Goal: Information Seeking & Learning: Find specific page/section

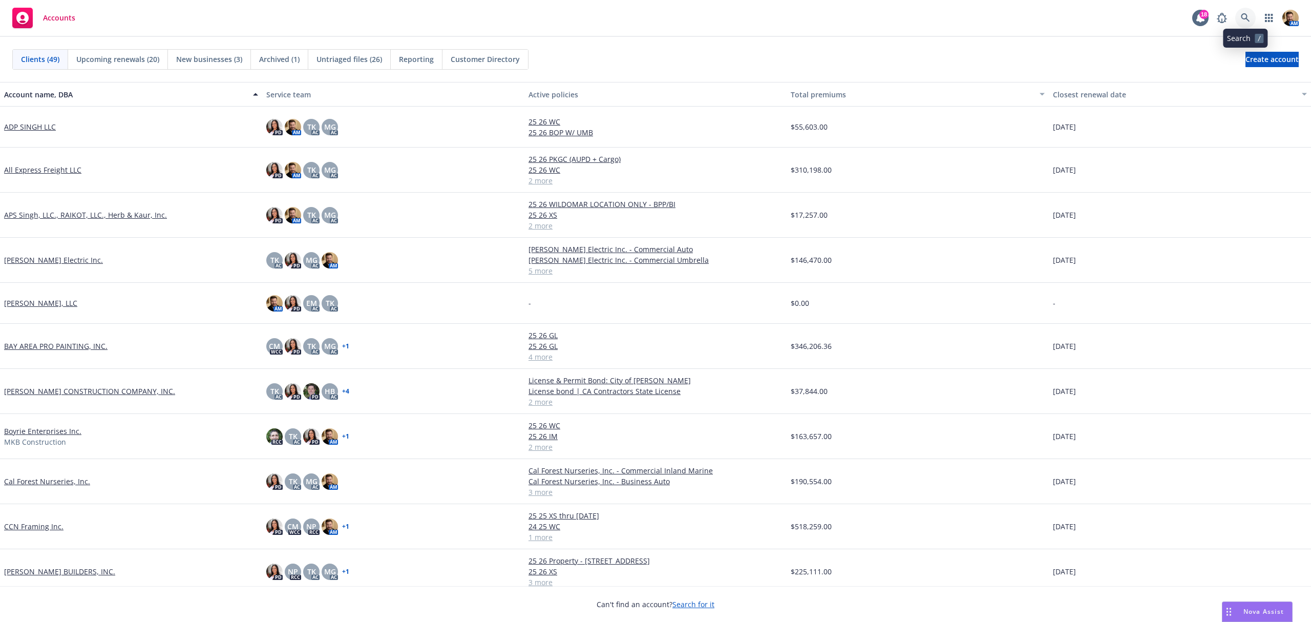
click at [1244, 19] on icon at bounding box center [1245, 17] width 9 height 9
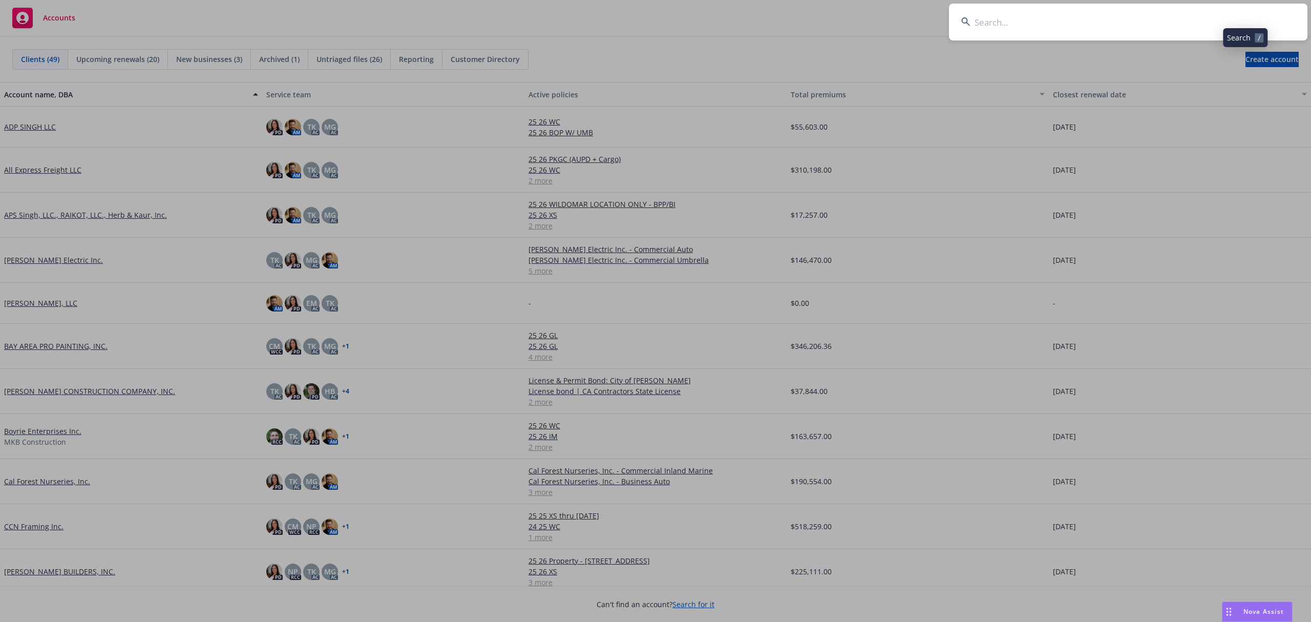
click at [1242, 22] on input at bounding box center [1128, 22] width 359 height 37
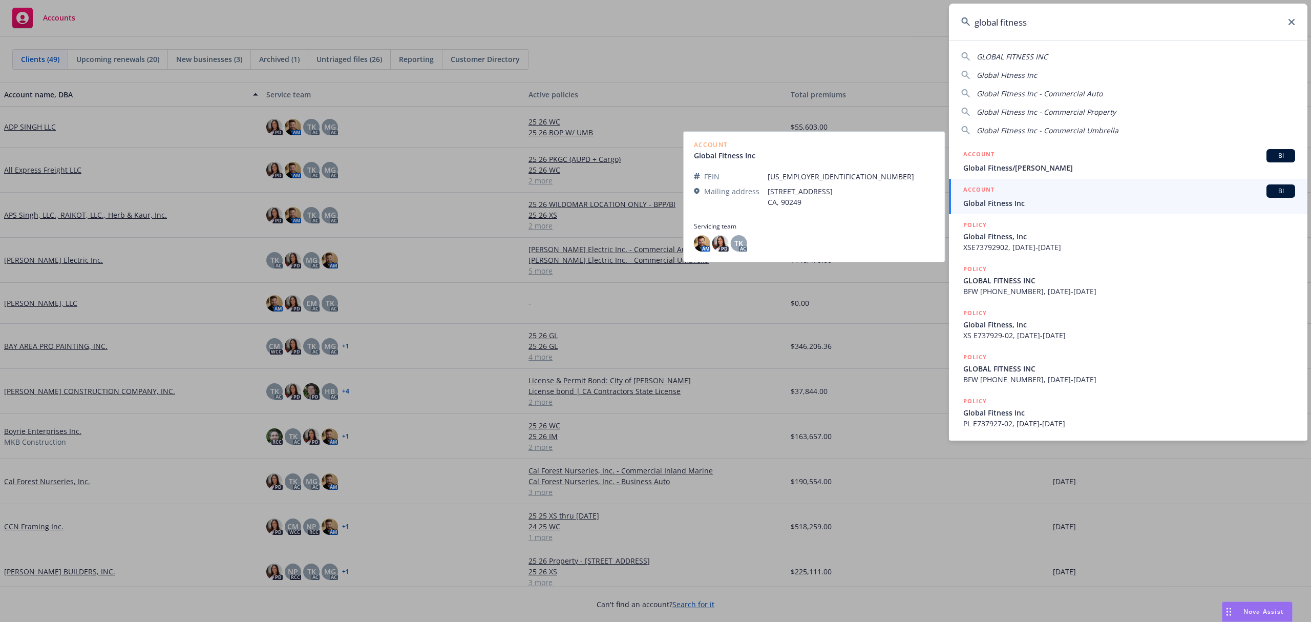
type input "global fitness"
click at [993, 204] on span "Global Fitness Inc" at bounding box center [1129, 203] width 332 height 11
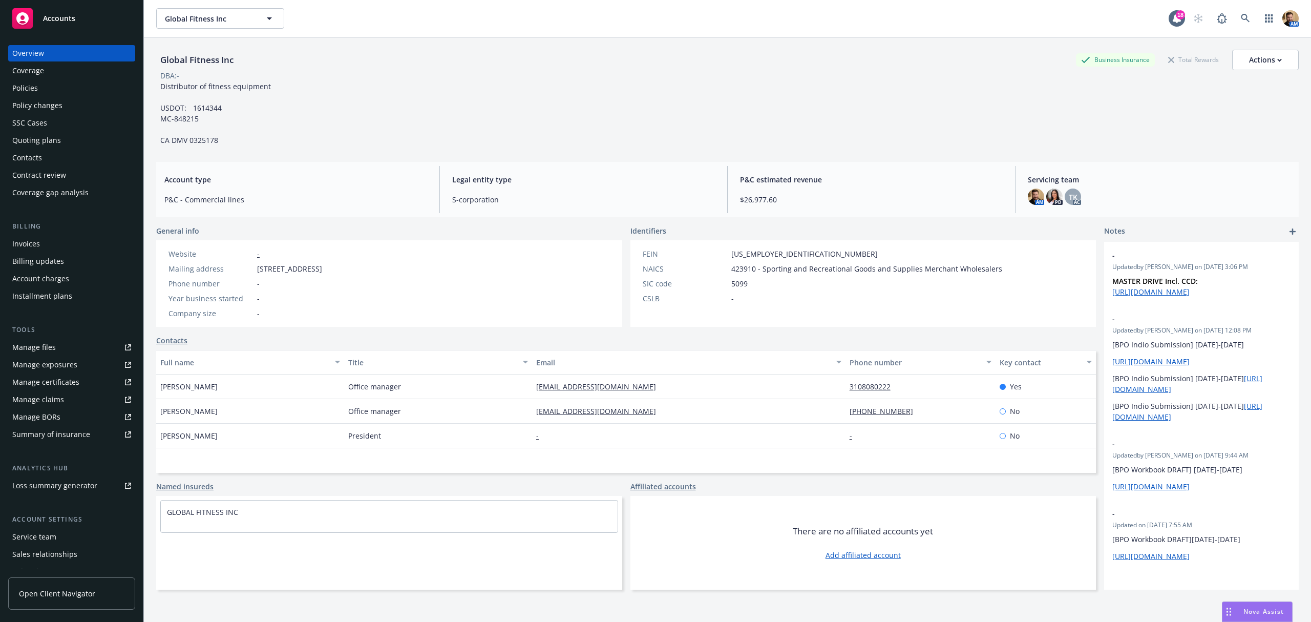
click at [52, 93] on div "Policies" at bounding box center [71, 88] width 119 height 16
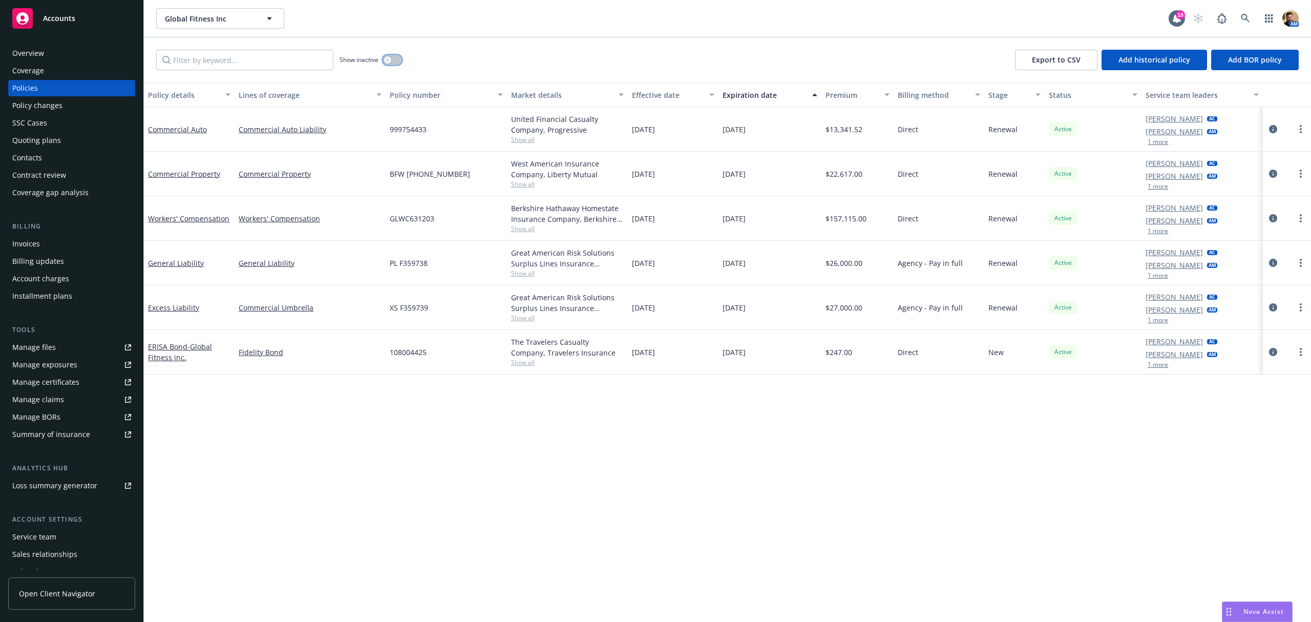
click at [397, 59] on button "button" at bounding box center [392, 60] width 19 height 10
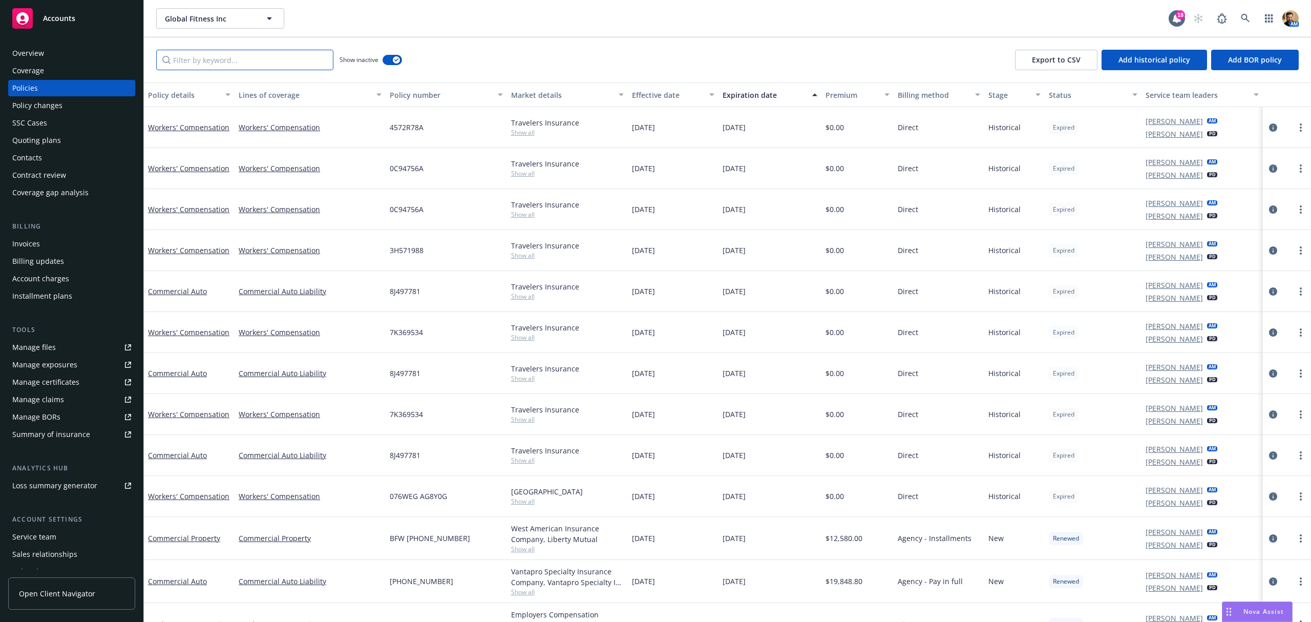
click at [189, 64] on input "Filter by keyword..." at bounding box center [244, 60] width 177 height 20
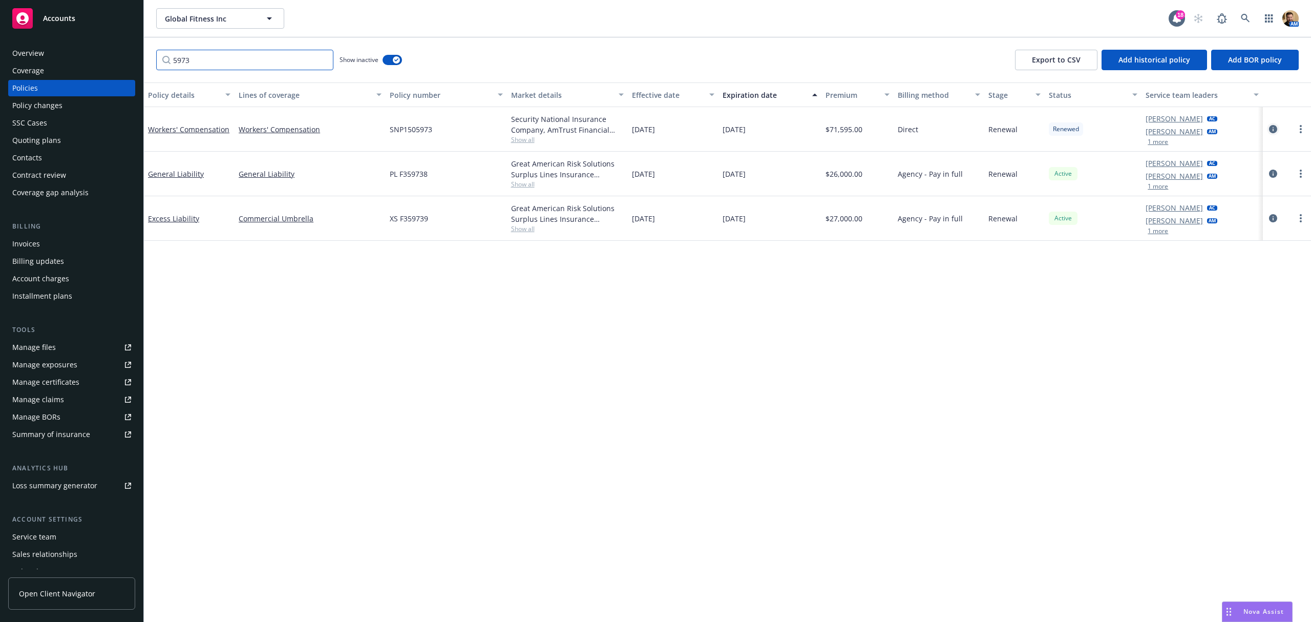
type input "5973"
click at [1273, 132] on icon "circleInformation" at bounding box center [1273, 129] width 8 height 8
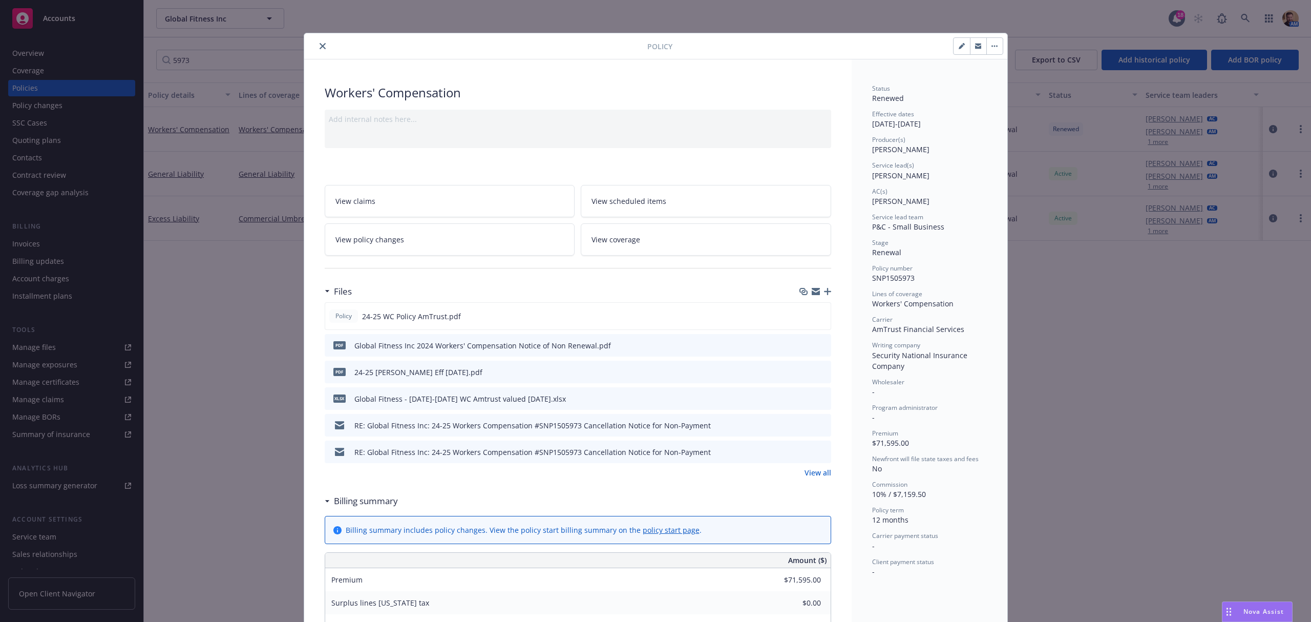
click at [824, 293] on icon "button" at bounding box center [827, 291] width 7 height 7
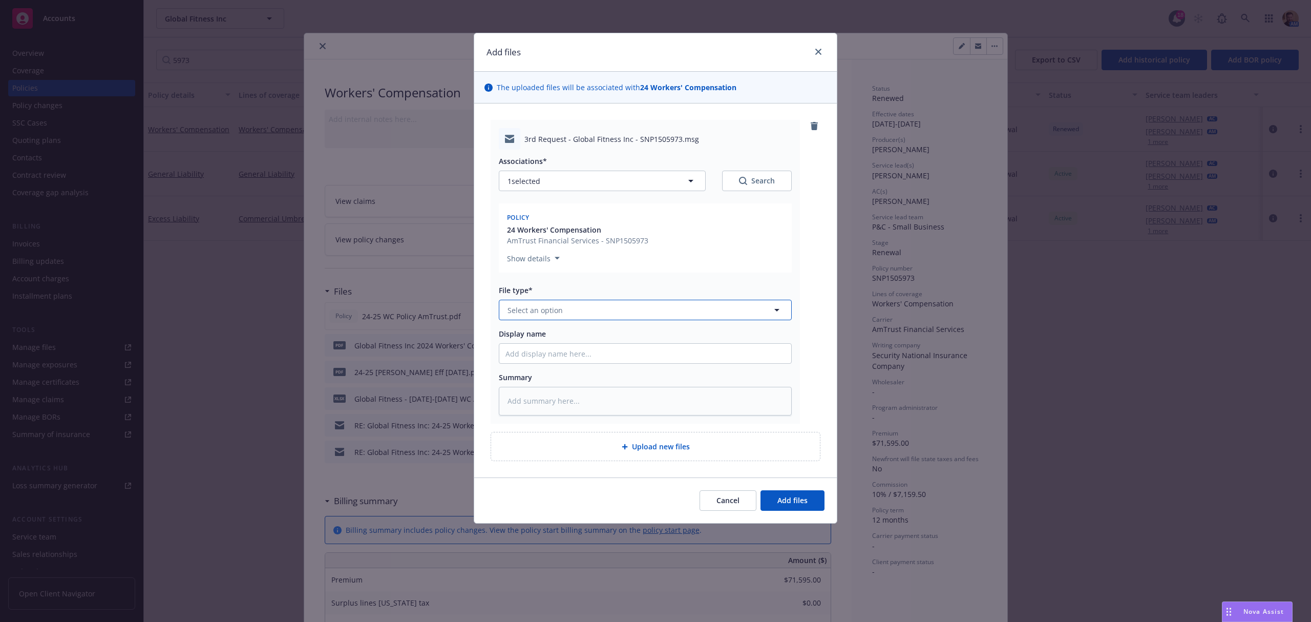
click at [572, 308] on button "Select an option" at bounding box center [645, 310] width 293 height 20
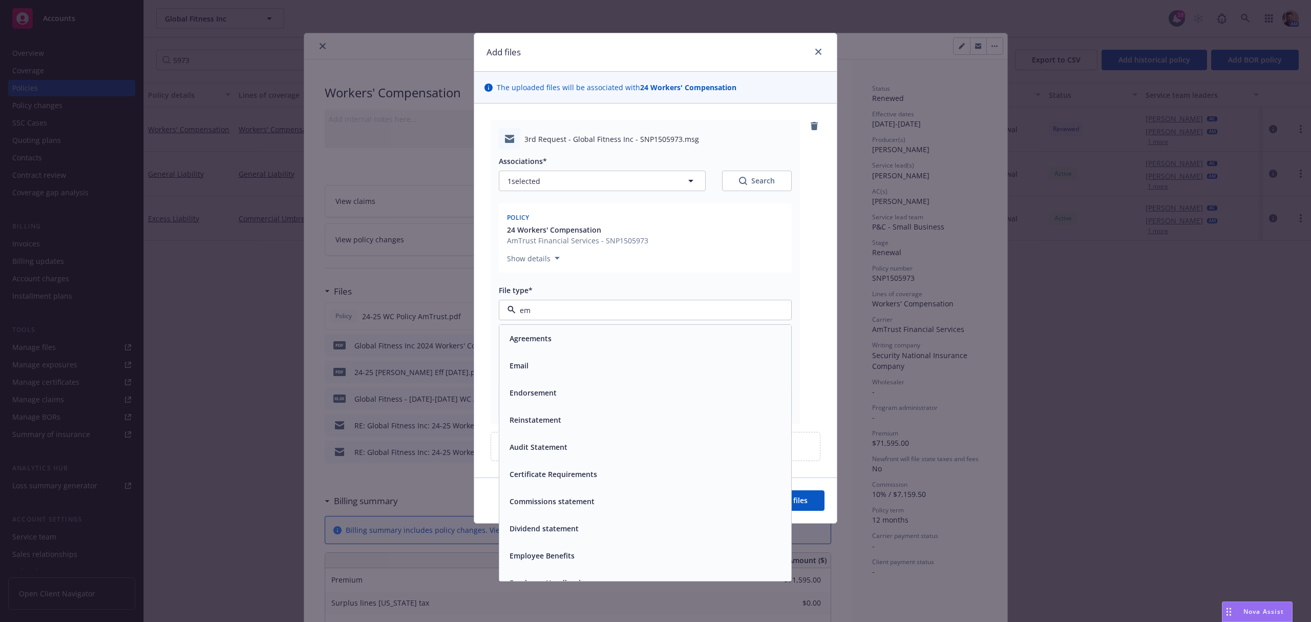
type input "ema"
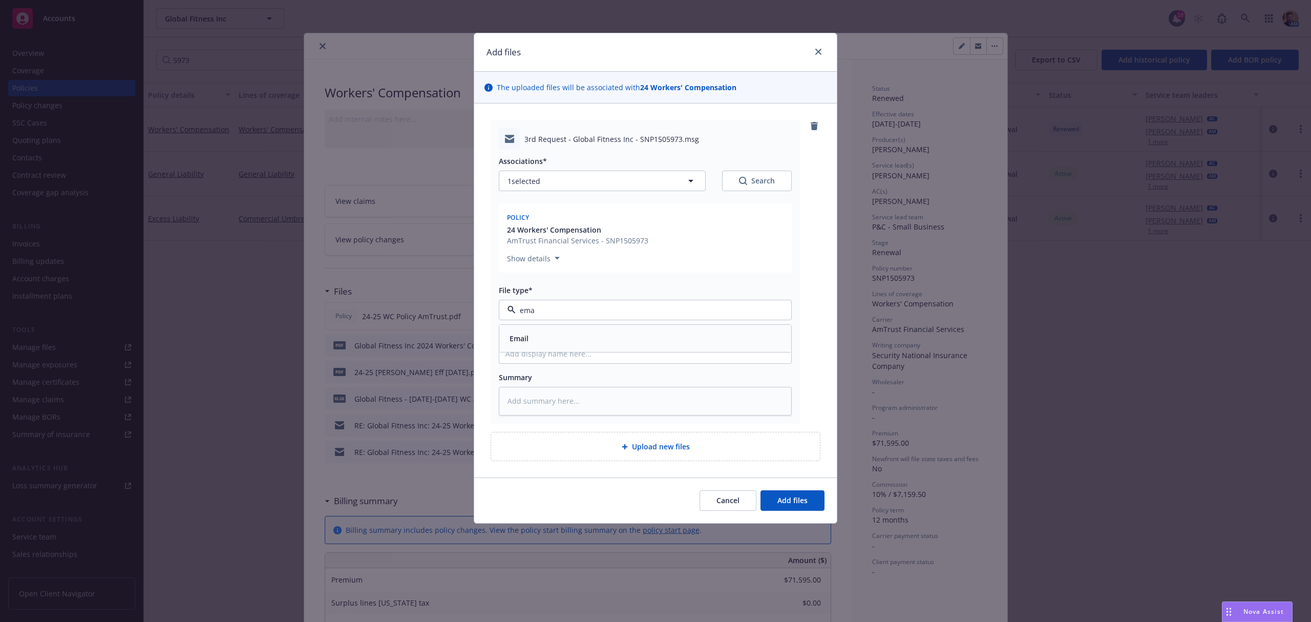
click at [561, 328] on div "Email" at bounding box center [645, 338] width 292 height 27
click at [560, 346] on input "Display name" at bounding box center [645, 353] width 292 height 19
type textarea "x"
type input "2"
type textarea "x"
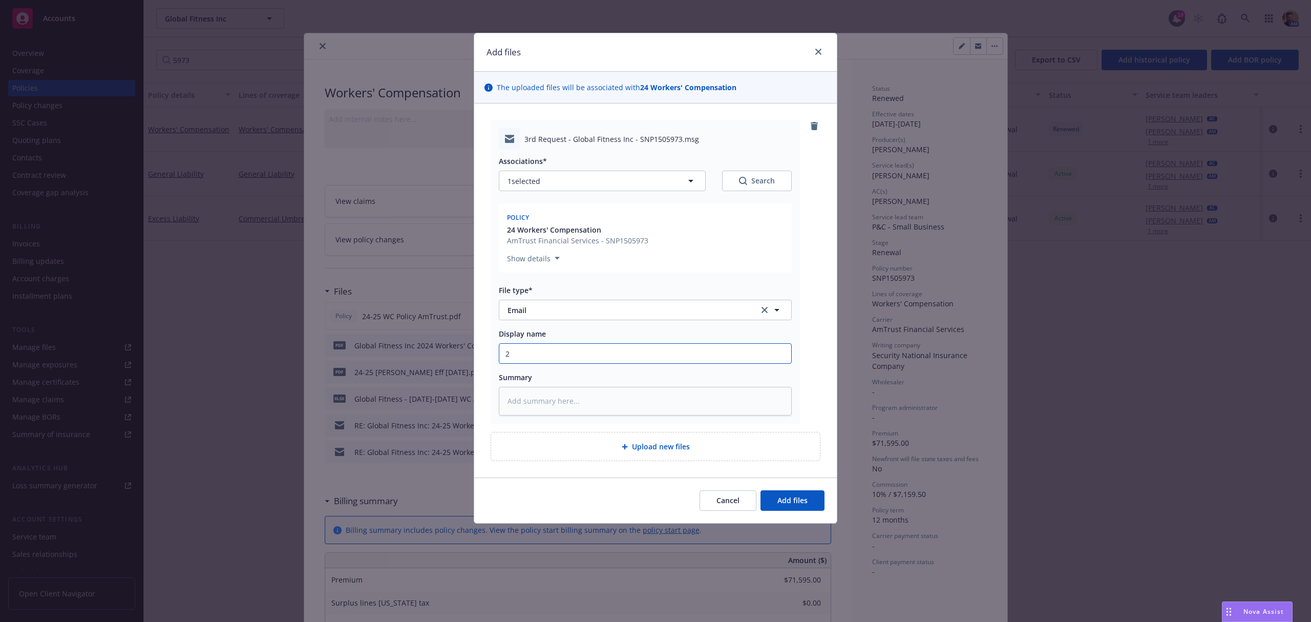
type input "2 2"
type textarea "x"
type input "2 25"
type textarea "x"
type input "2 25"
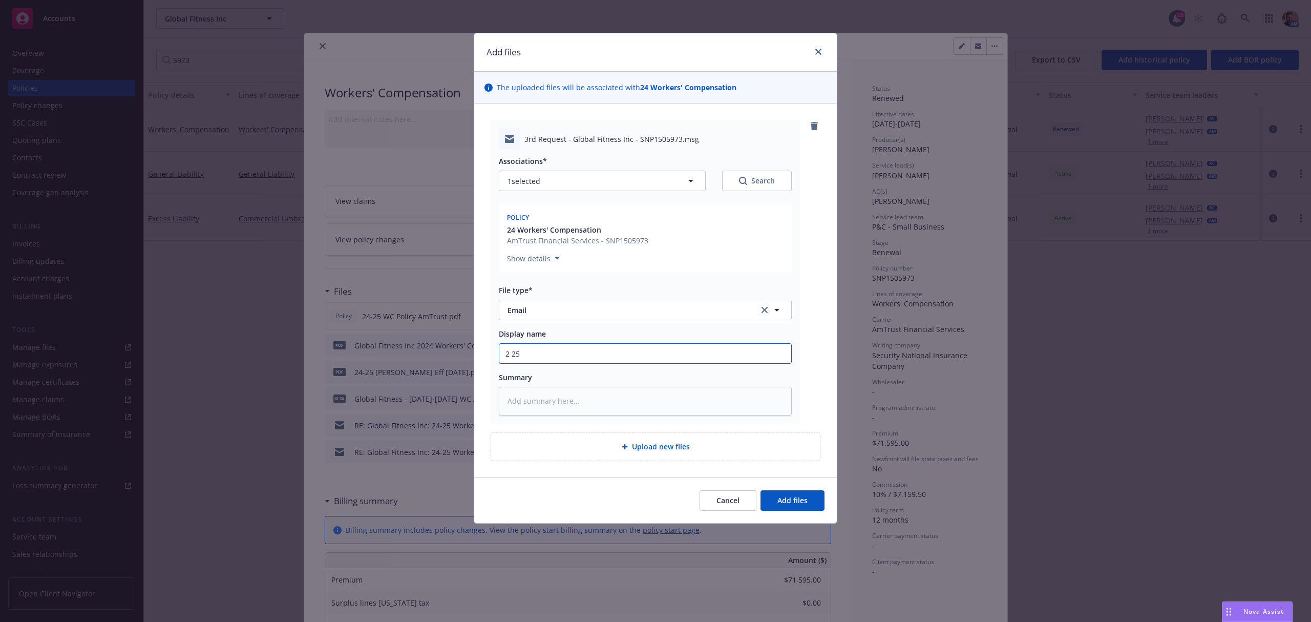
type textarea "x"
type input "2 25"
type textarea "x"
type input "2 2"
type textarea "x"
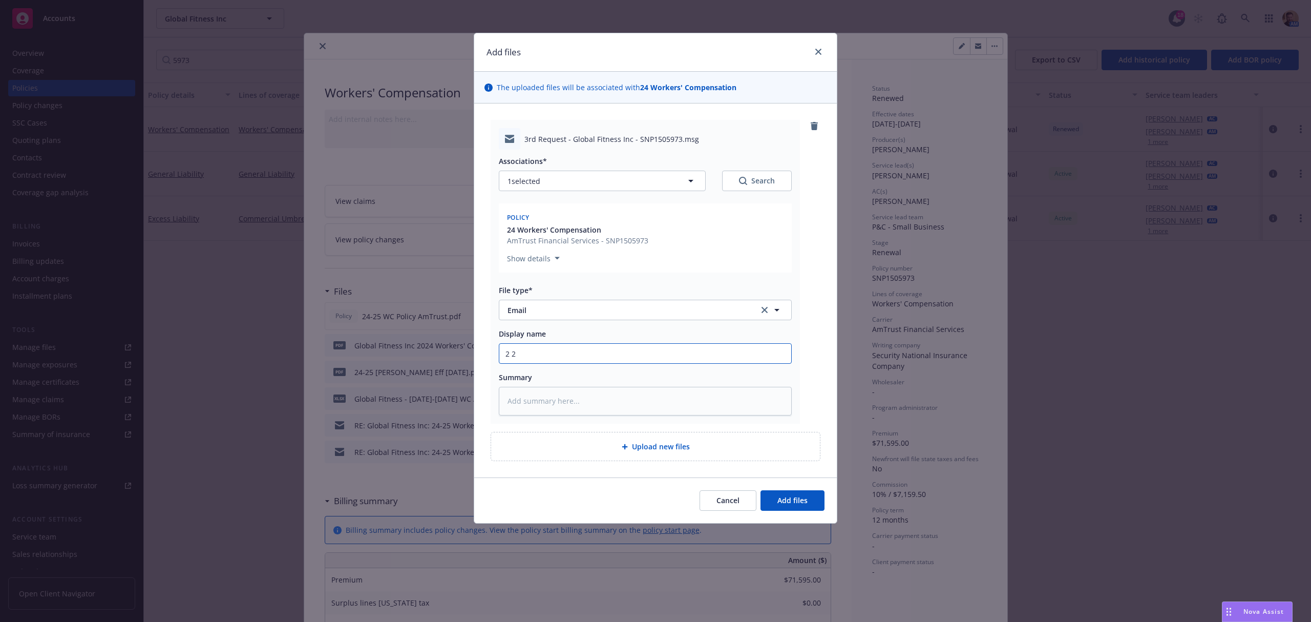
type input "2"
type textarea "x"
type input "2"
type textarea "x"
type input "24"
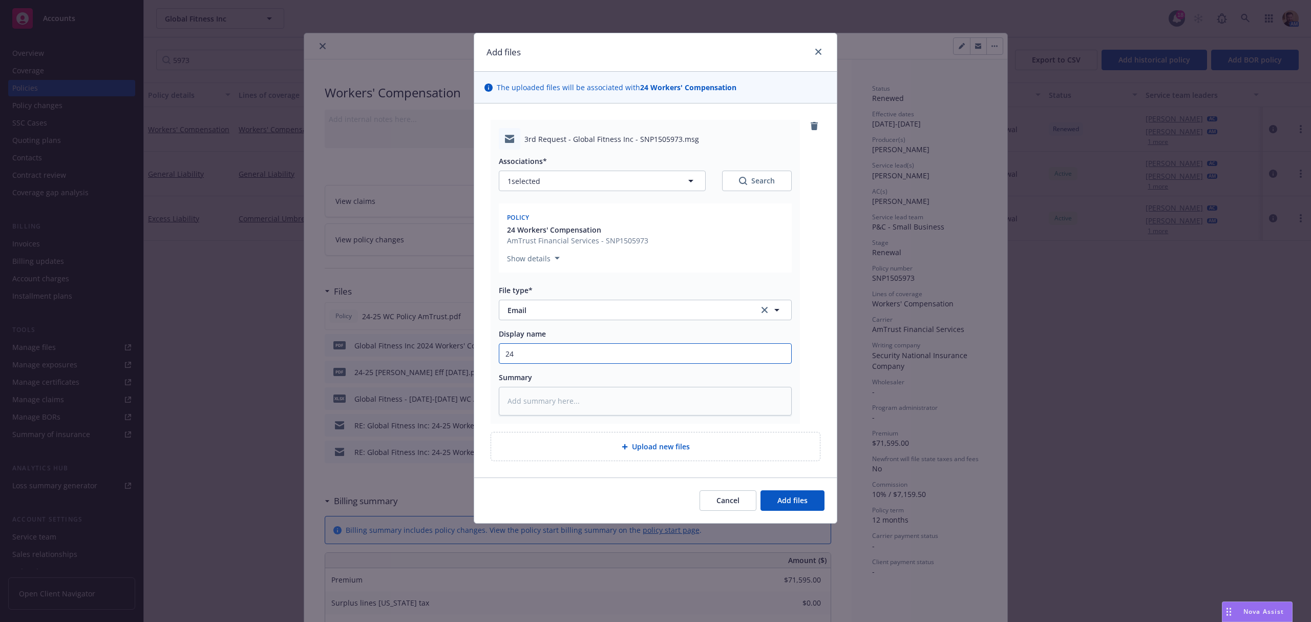
type textarea "x"
type input "24"
type textarea "x"
type input "24 2"
type textarea "x"
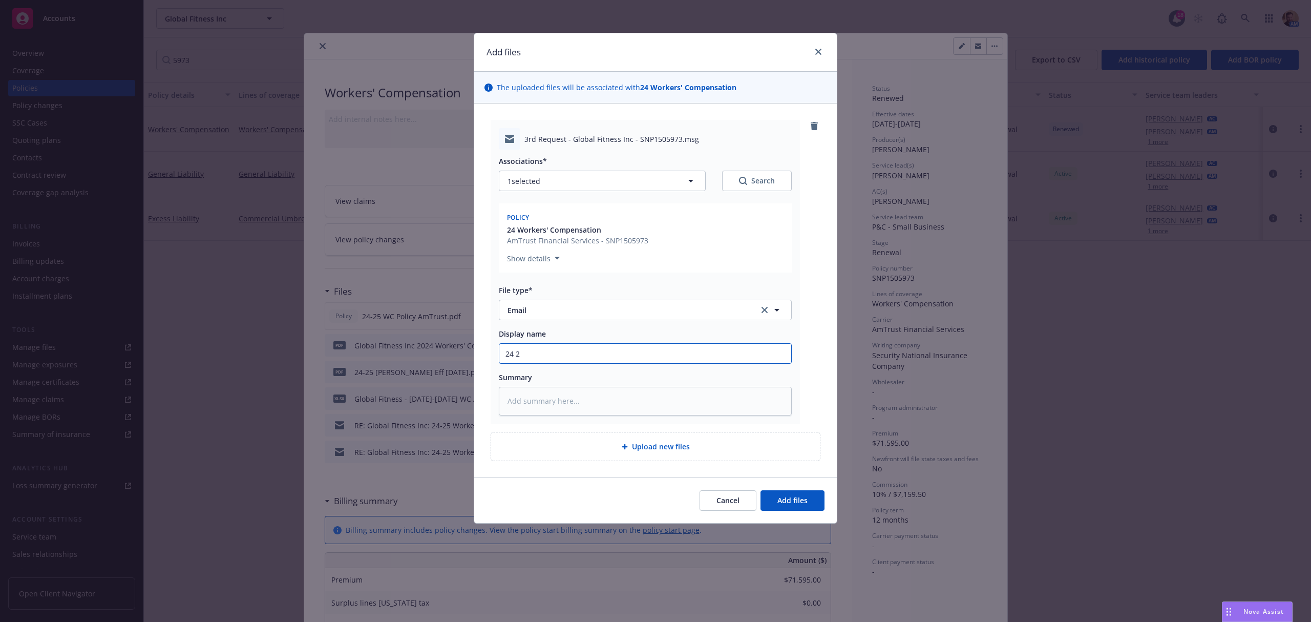
type input "24 25"
type textarea "x"
type input "24 25"
type textarea "x"
type input "24 25 W"
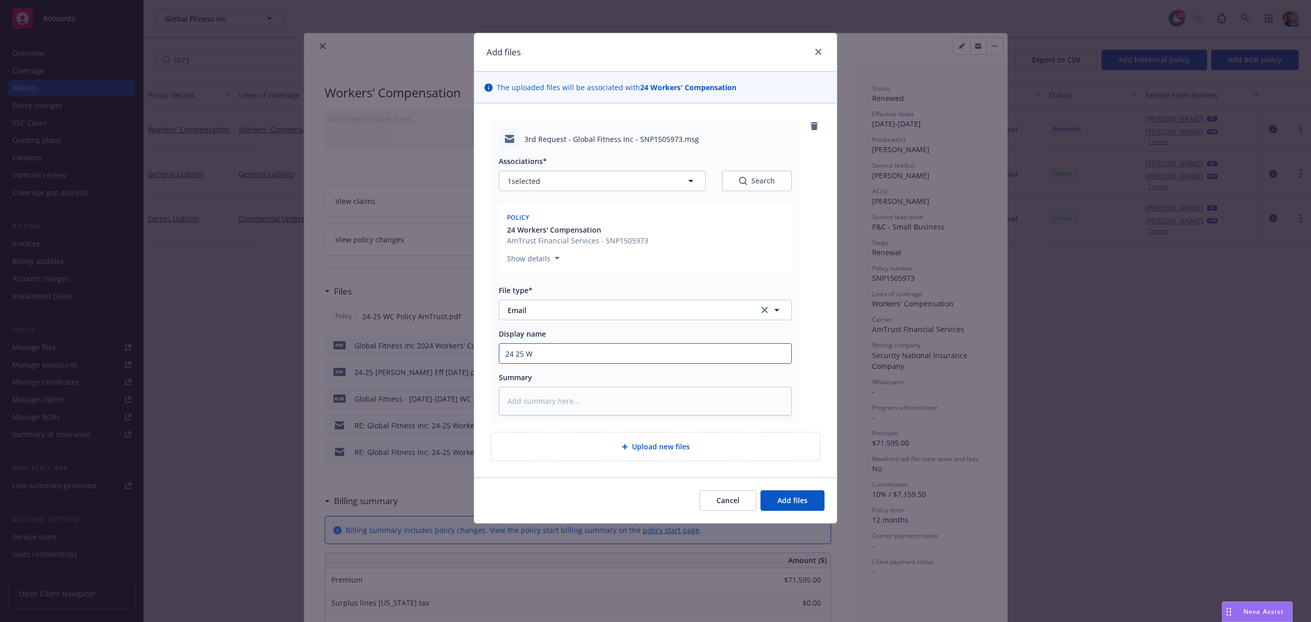
type textarea "x"
type input "24 25 WC"
type textarea "x"
type input "24 25 WC"
type textarea "x"
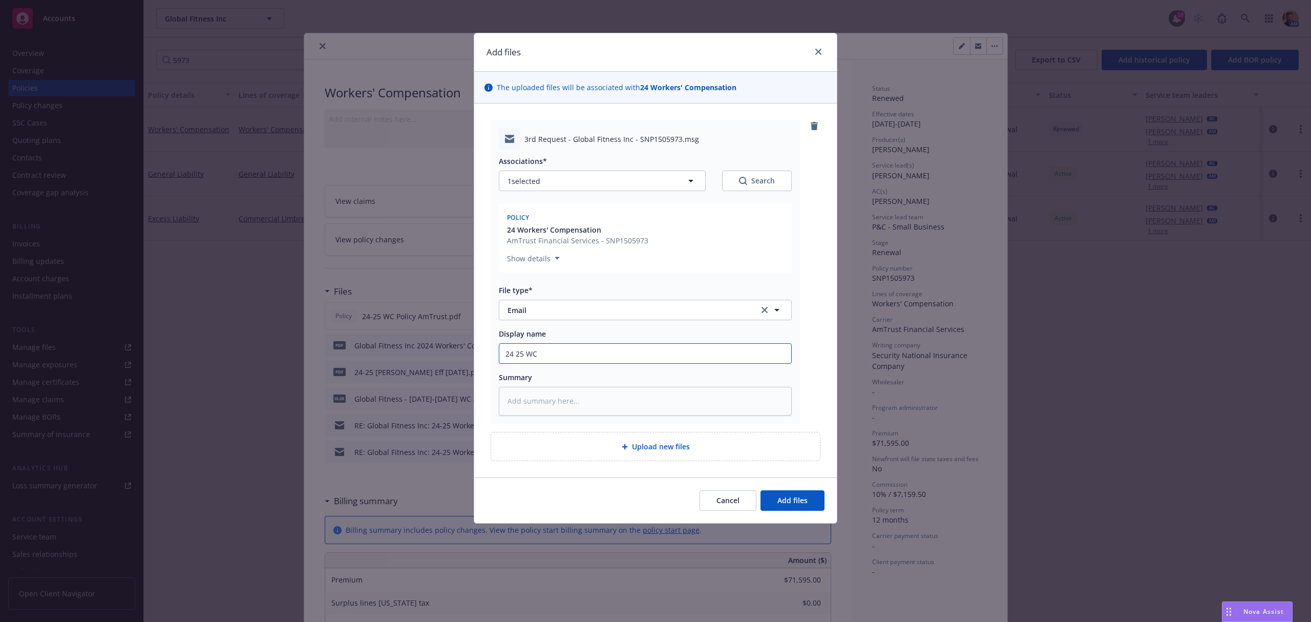
type input "24 25 WC A"
type textarea "x"
type input "24 25 WC Au"
type textarea "x"
type input "24 25 WC Aud"
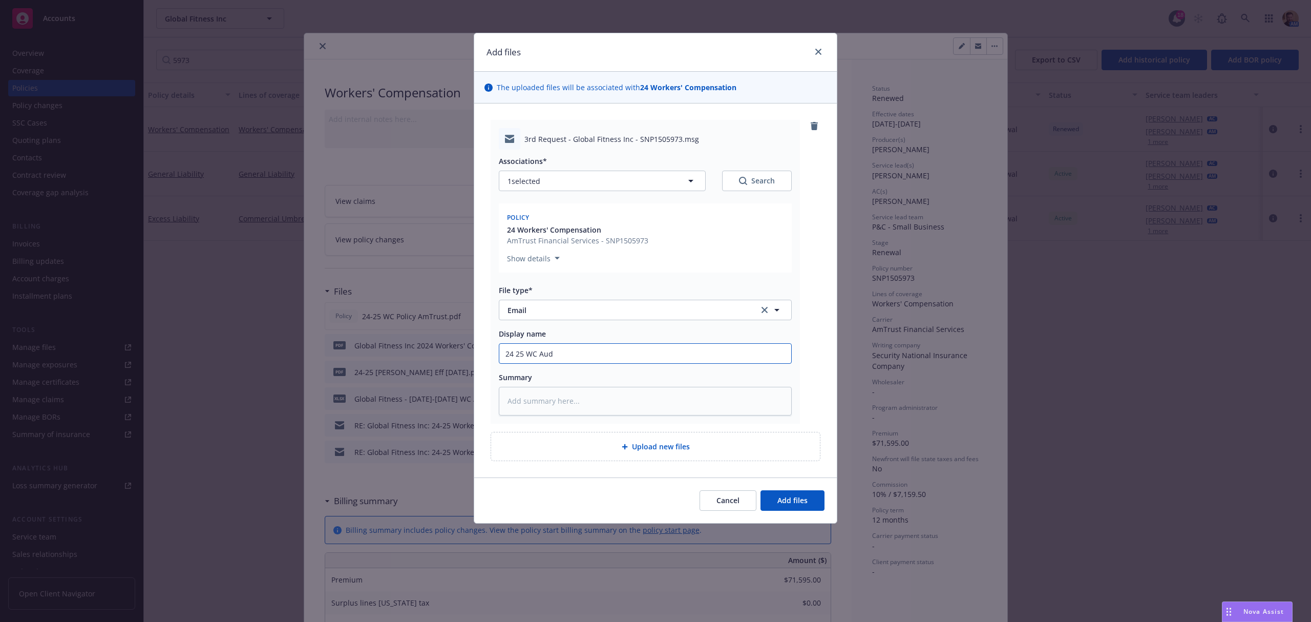
type textarea "x"
type input "24 25 WC Audi"
type textarea "x"
type input "24 25 WC Audit"
type textarea "x"
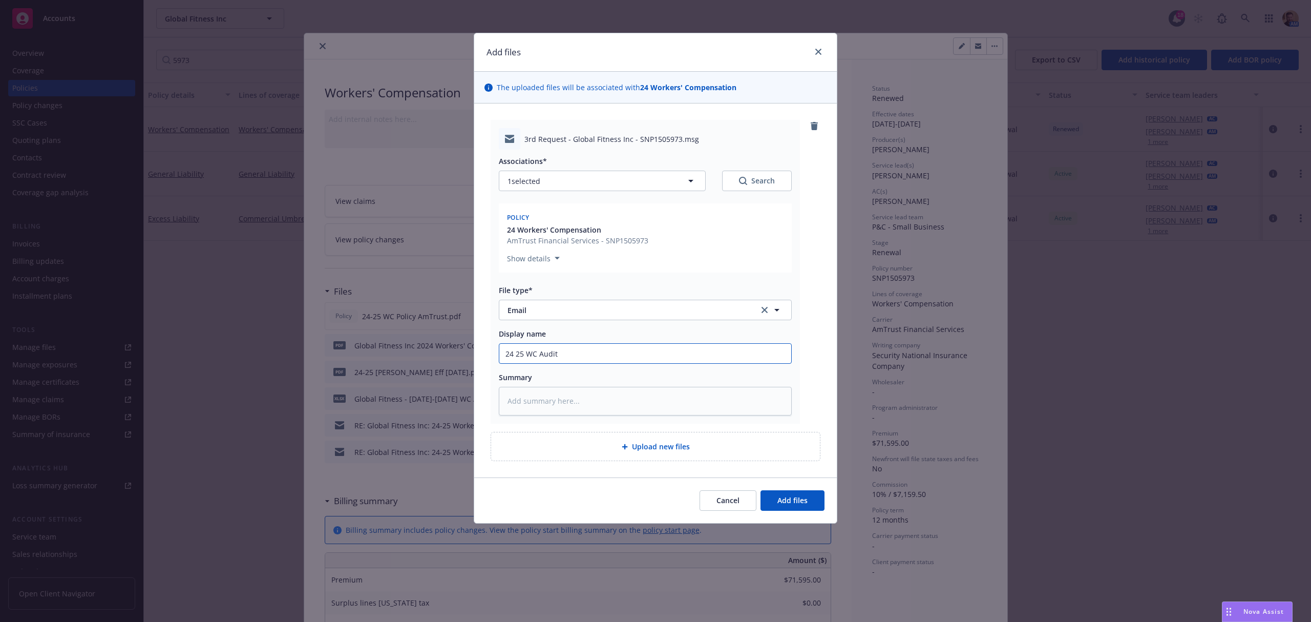
type input "24 25 WC Audit"
type textarea "x"
type input "24 25 WC Audit r"
type textarea "x"
type input "24 25 WC Audit re"
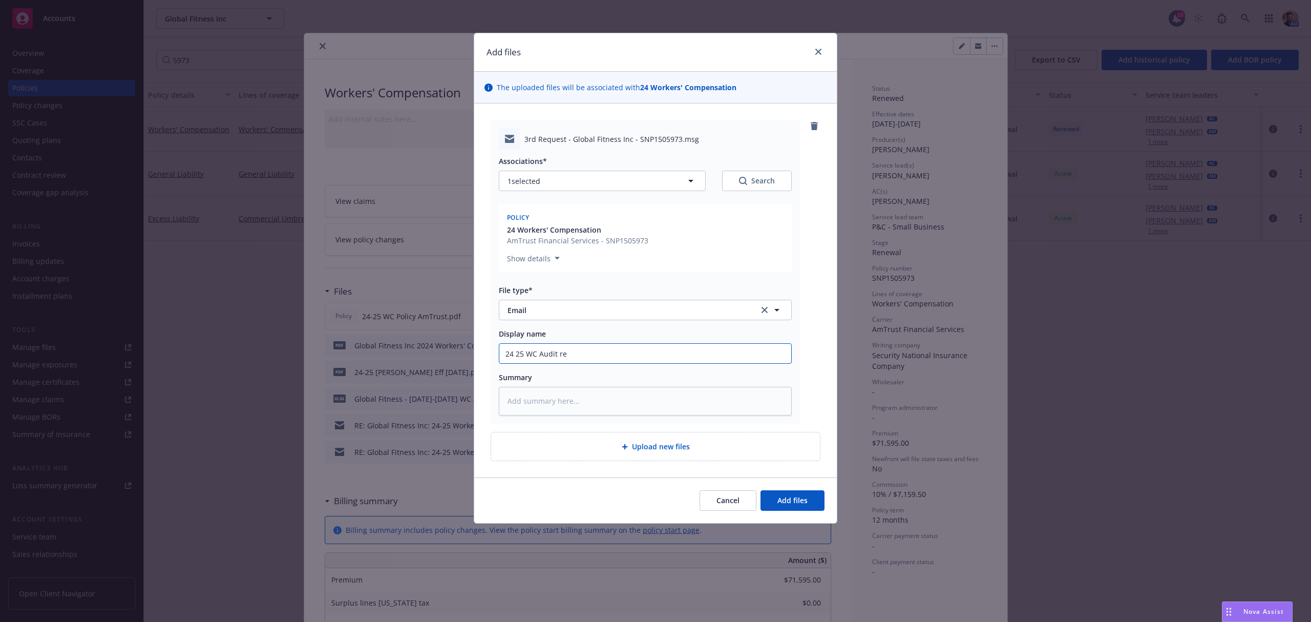
type textarea "x"
type input "24 25 WC Audit req"
type textarea "x"
type input "24 25 WC Audit requ"
type textarea "x"
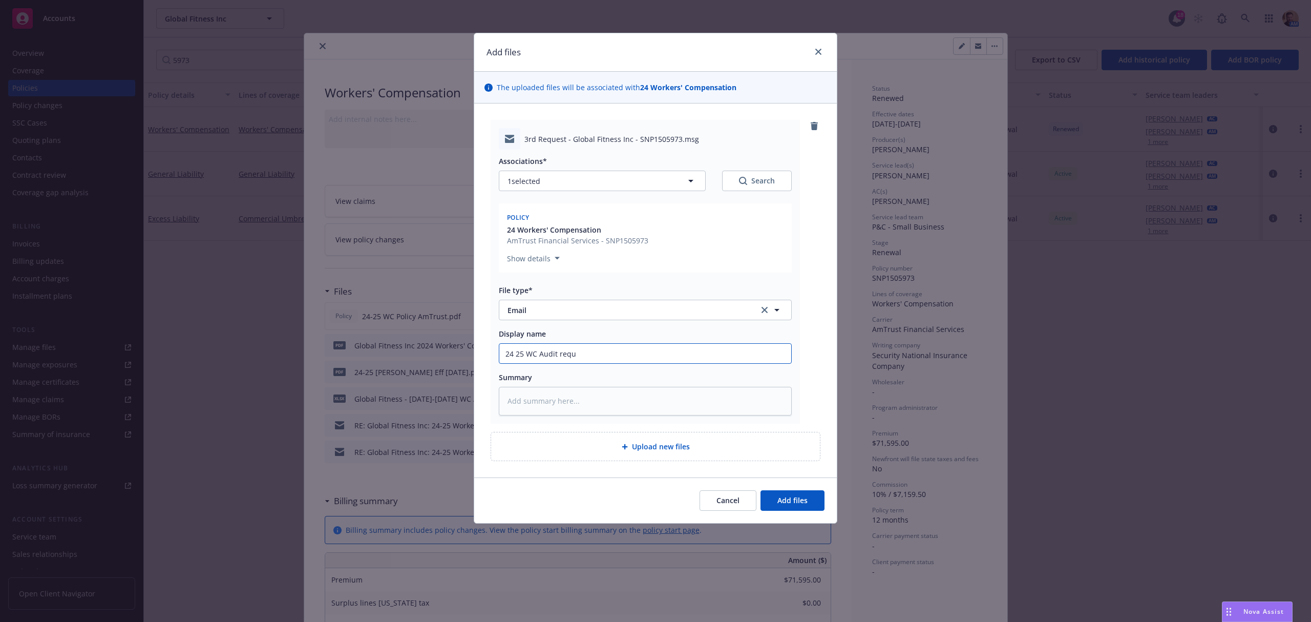
type input "24 25 WC Audit reque"
type textarea "x"
type input "24 25 WC Audit reques"
type textarea "x"
type input "24 25 WC Audit request"
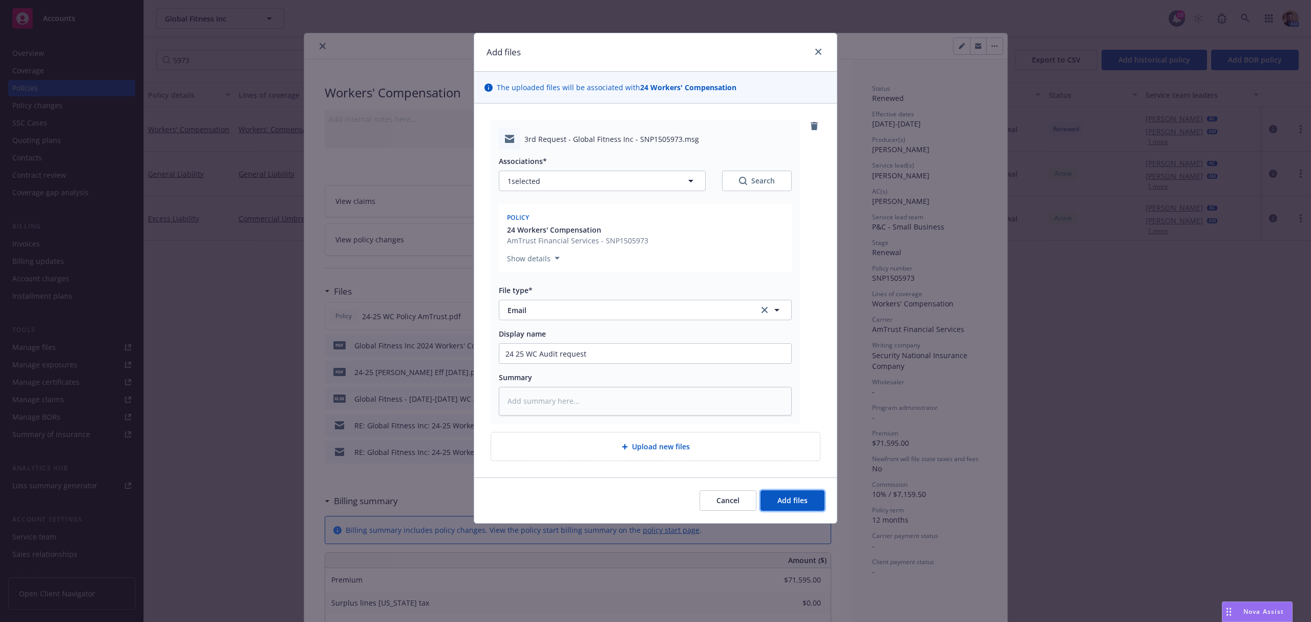
click at [781, 497] on span "Add files" at bounding box center [792, 500] width 30 height 10
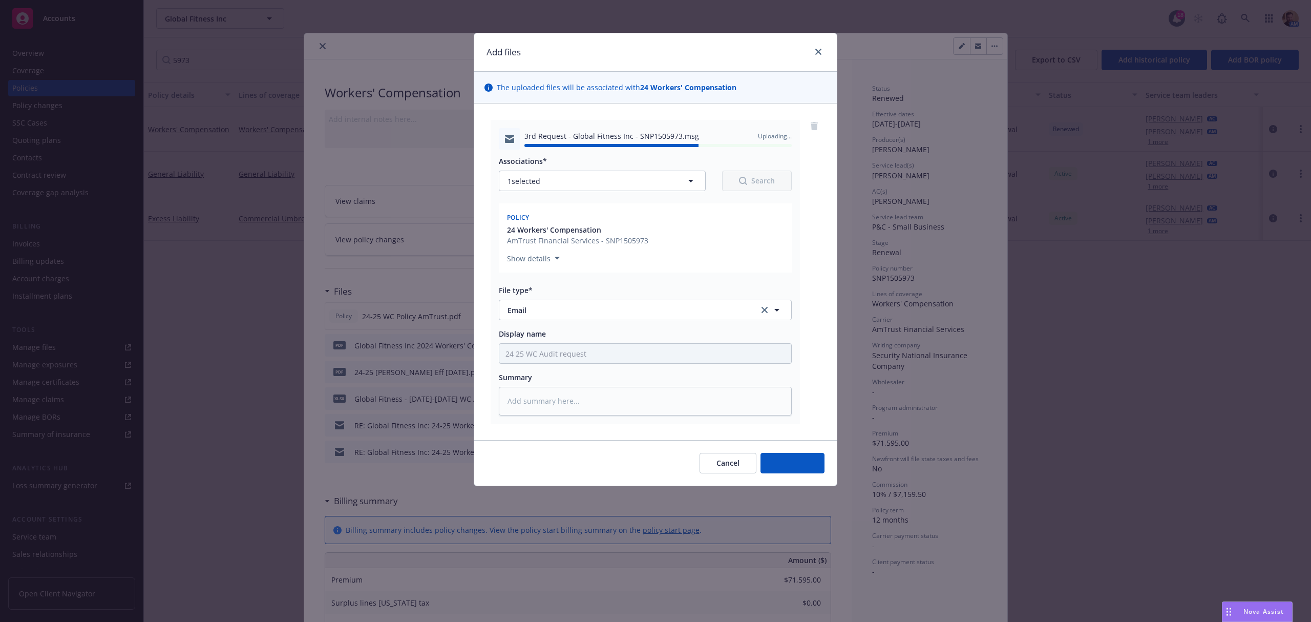
type textarea "x"
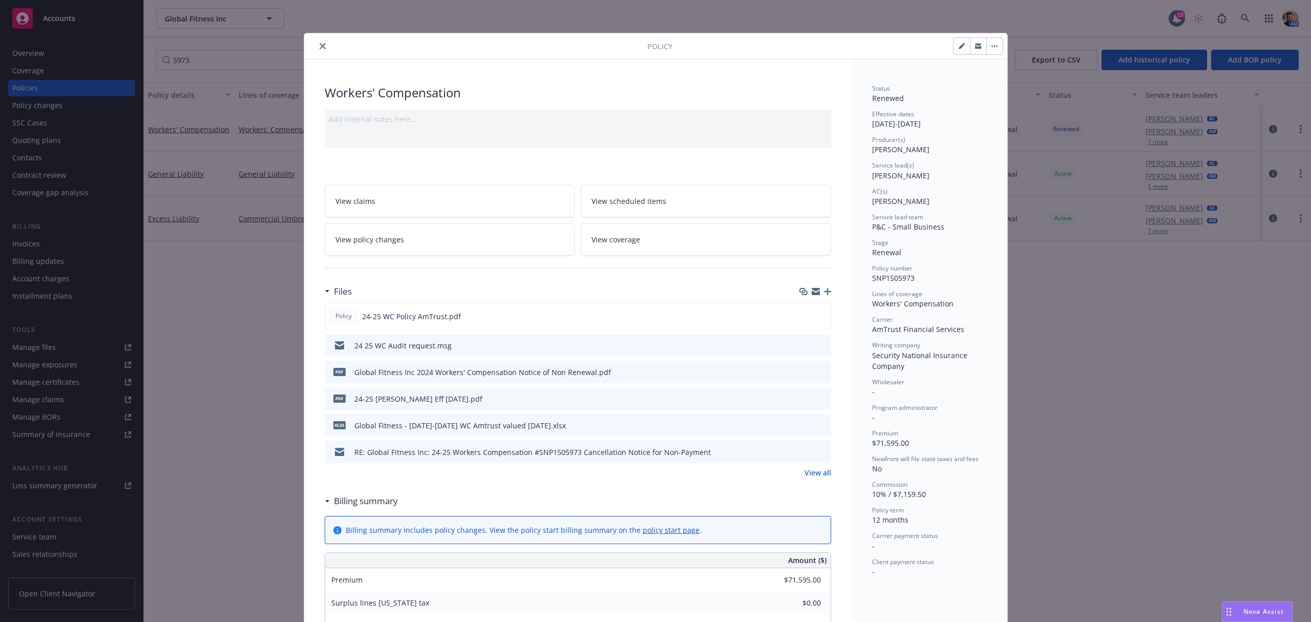
click at [320, 46] on icon "close" at bounding box center [323, 46] width 6 height 6
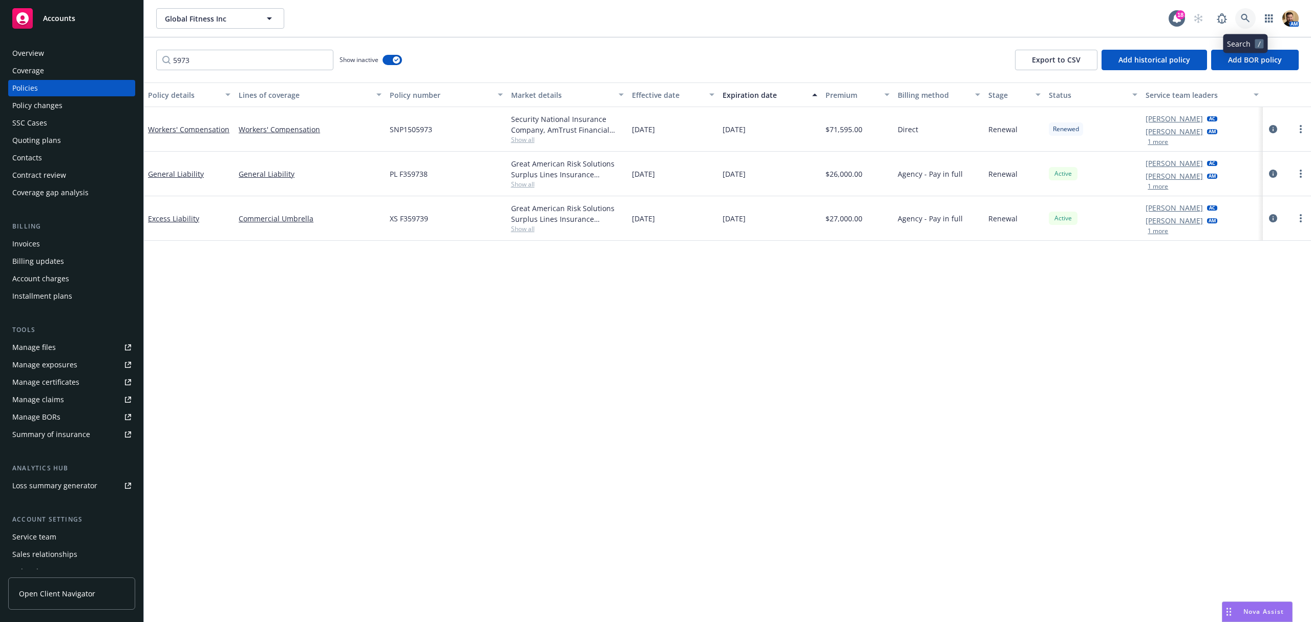
click at [1246, 18] on icon at bounding box center [1245, 18] width 9 height 9
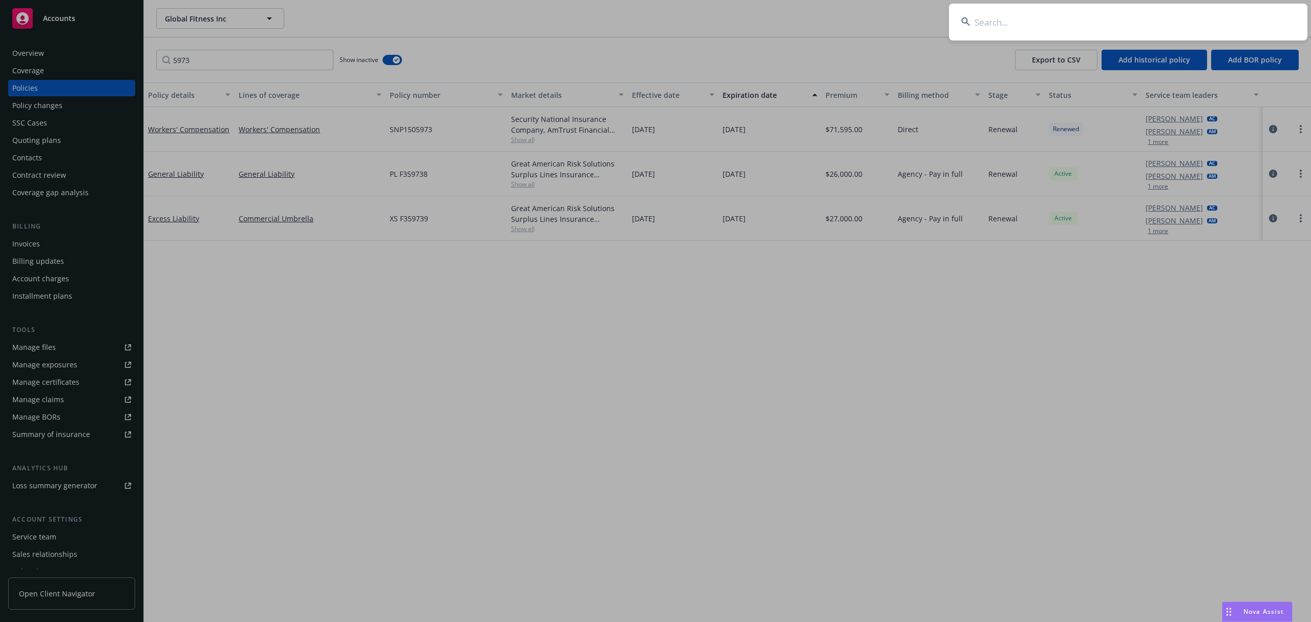
click at [1113, 29] on input at bounding box center [1128, 22] width 359 height 37
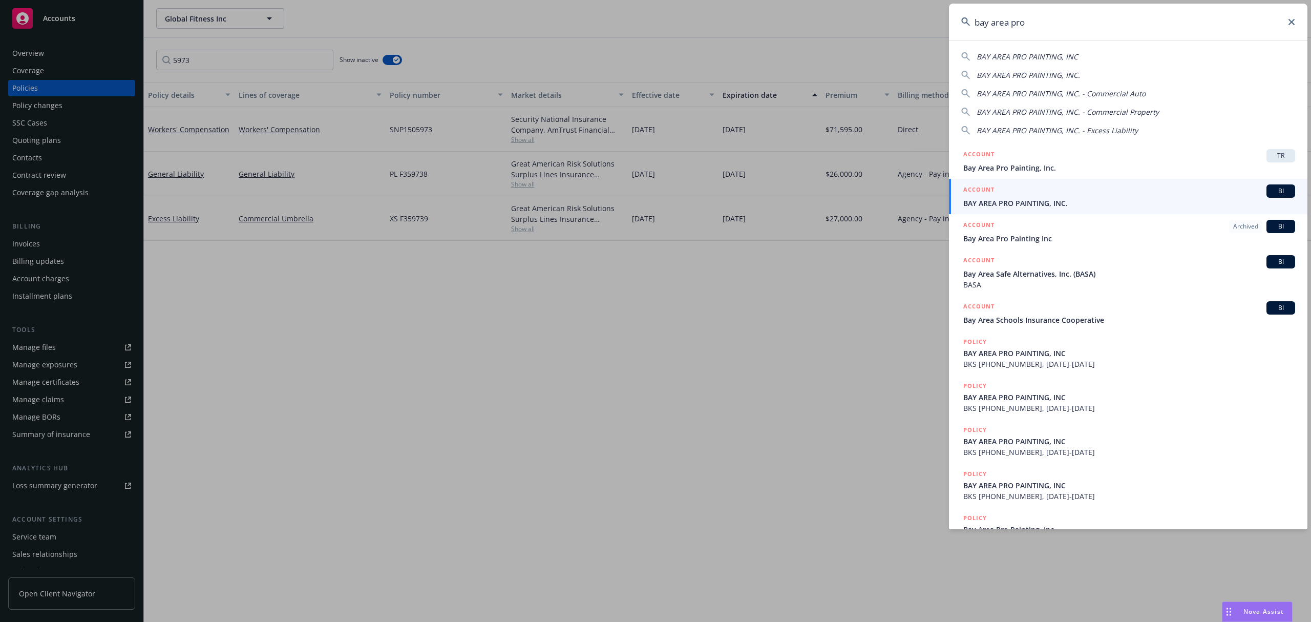
type input "bay area pro"
click at [988, 193] on h5 "ACCOUNT" at bounding box center [978, 190] width 31 height 12
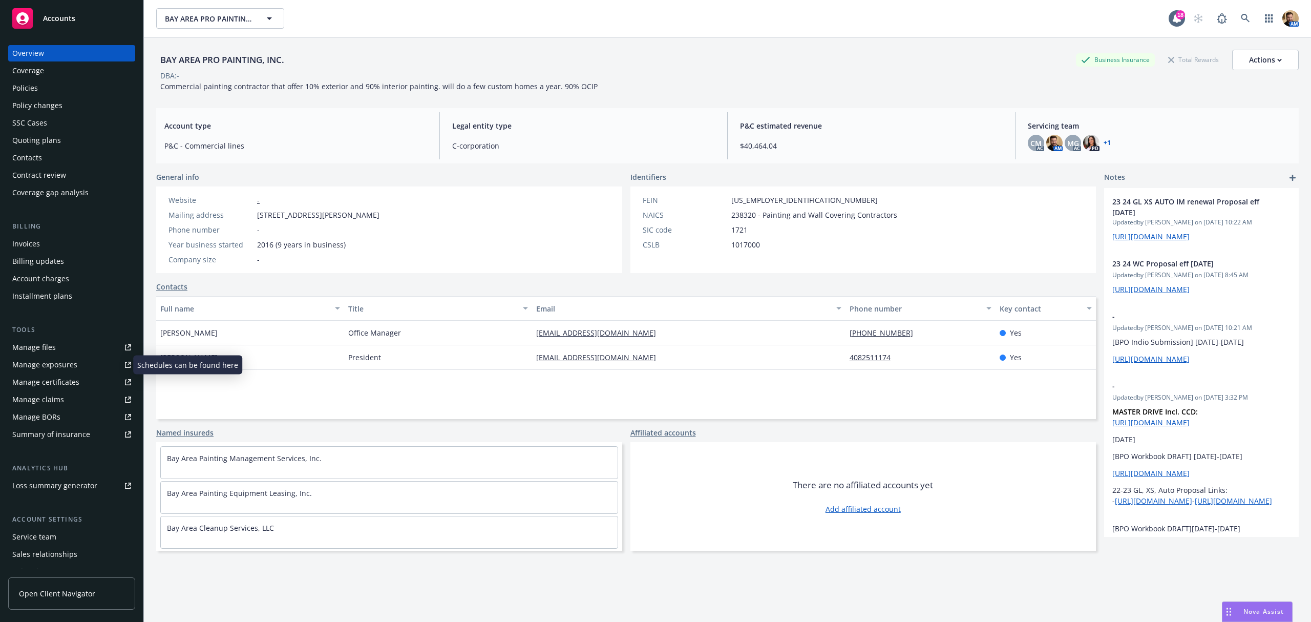
click at [56, 365] on div "Manage exposures" at bounding box center [44, 364] width 65 height 16
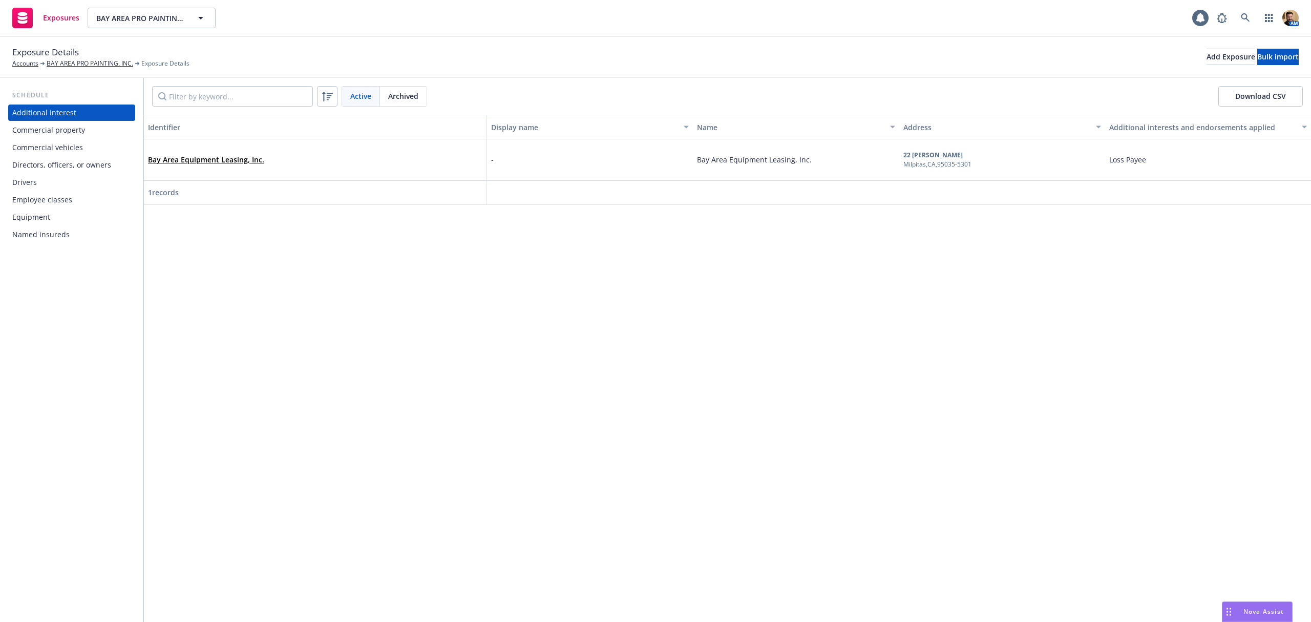
click at [52, 144] on div "Commercial vehicles" at bounding box center [47, 147] width 71 height 16
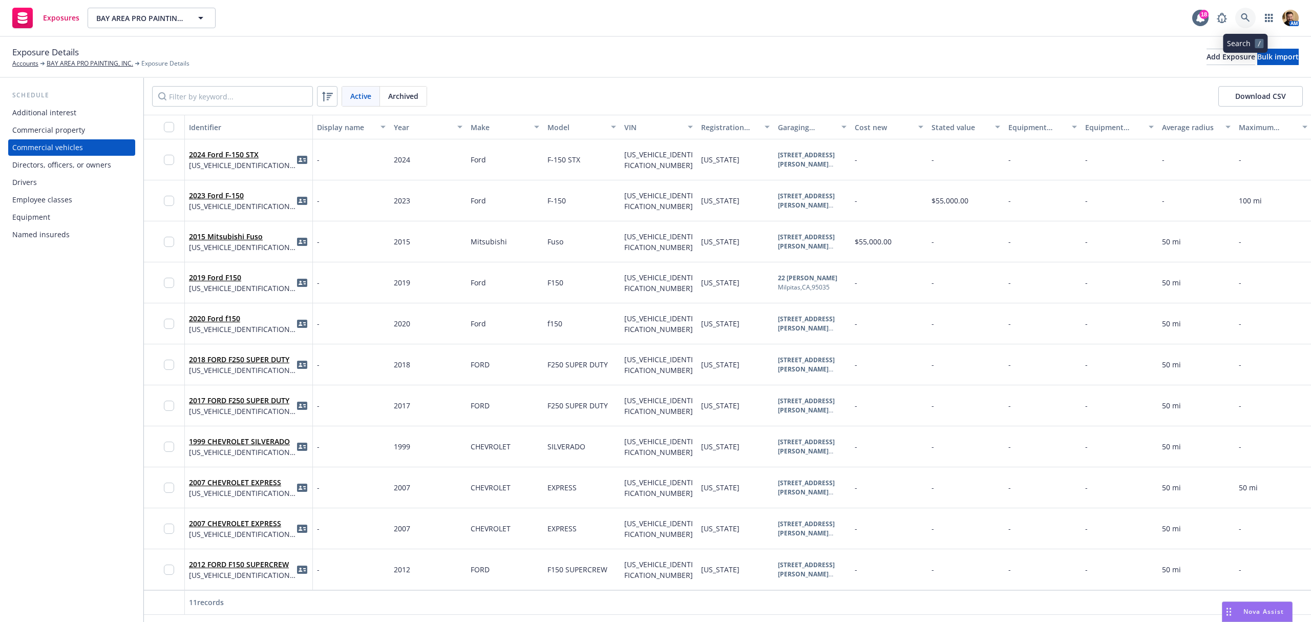
click at [1244, 15] on icon at bounding box center [1245, 17] width 9 height 9
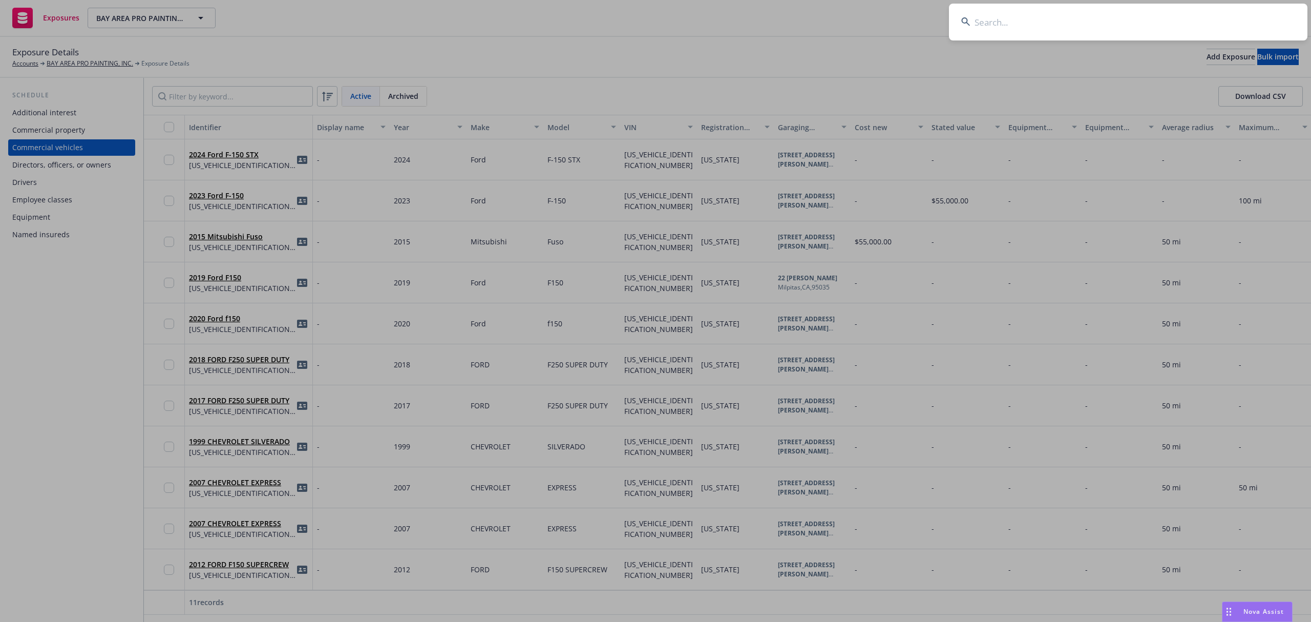
click at [1109, 15] on input at bounding box center [1128, 22] width 359 height 37
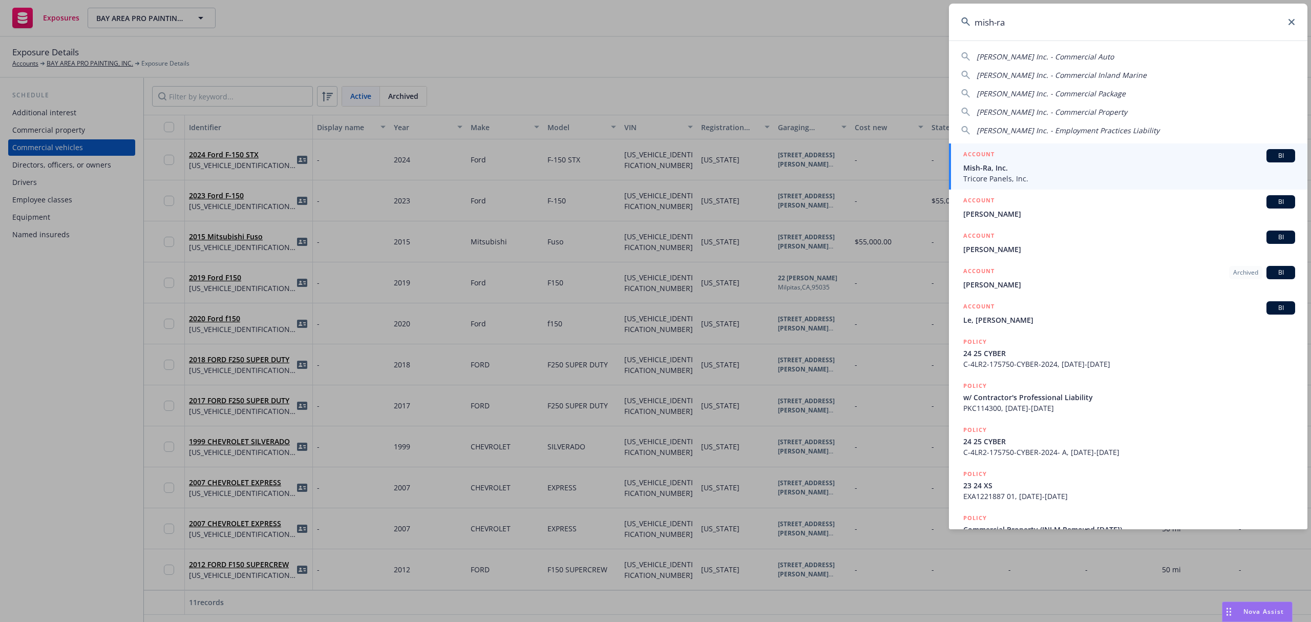
type input "mish-ra"
click at [990, 175] on span "Tricore Panels, Inc." at bounding box center [1129, 178] width 332 height 11
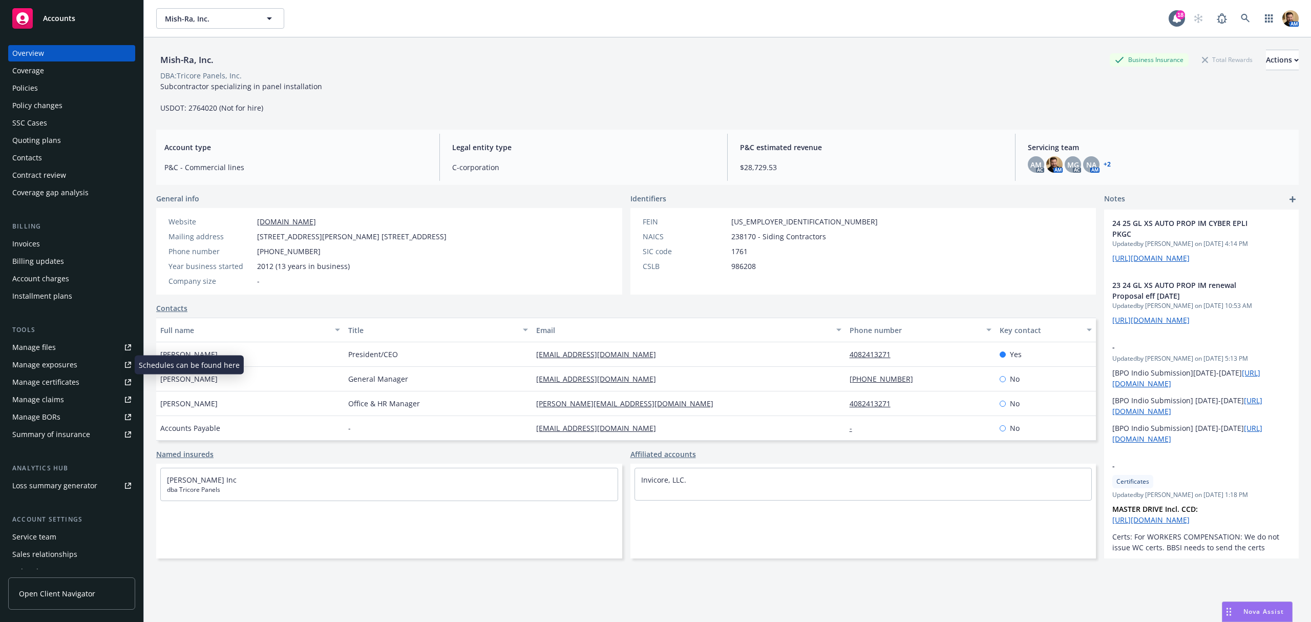
click at [58, 363] on div "Manage exposures" at bounding box center [44, 364] width 65 height 16
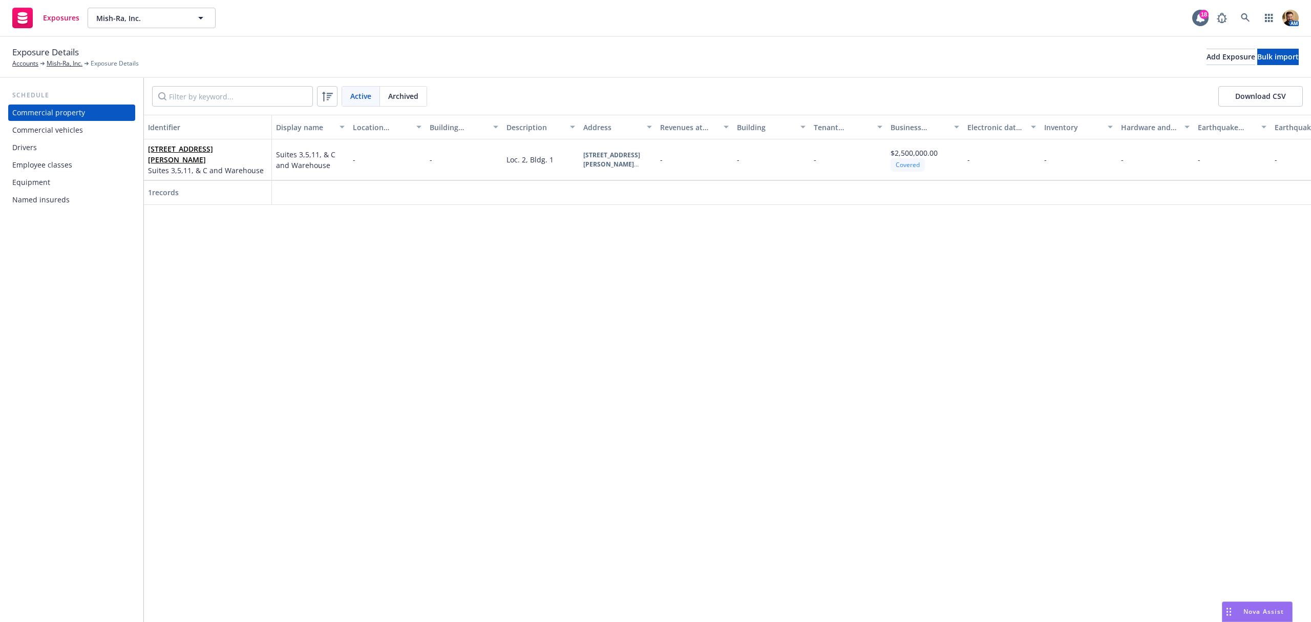
click at [59, 130] on div "Commercial vehicles" at bounding box center [47, 130] width 71 height 16
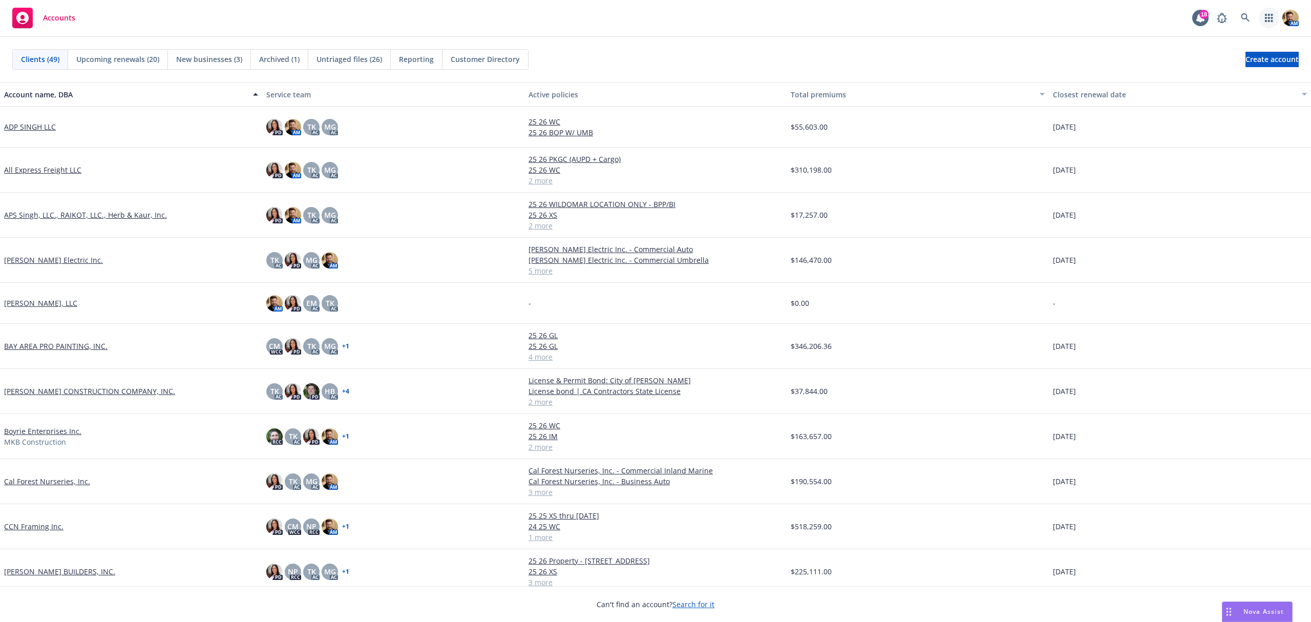
click at [1268, 19] on icon "button" at bounding box center [1269, 18] width 8 height 8
click at [1171, 100] on span "Trading partners" at bounding box center [1206, 99] width 127 height 8
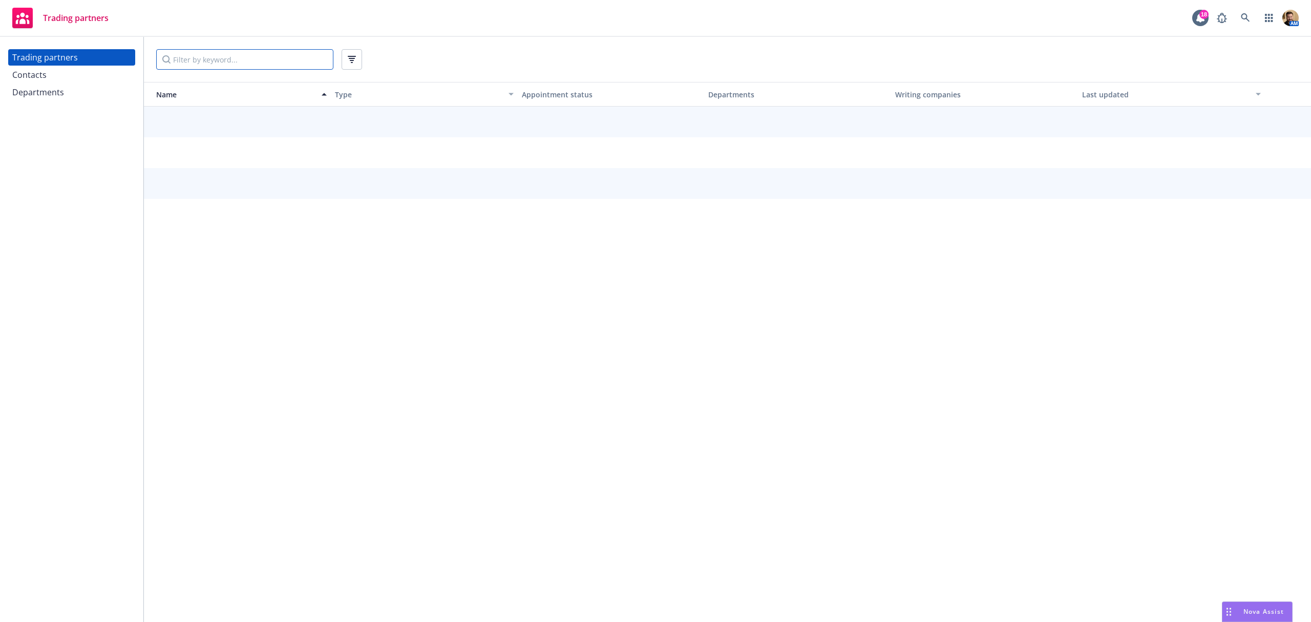
click at [199, 64] on input "Filter by keyword..." at bounding box center [244, 59] width 177 height 20
type input "auto"
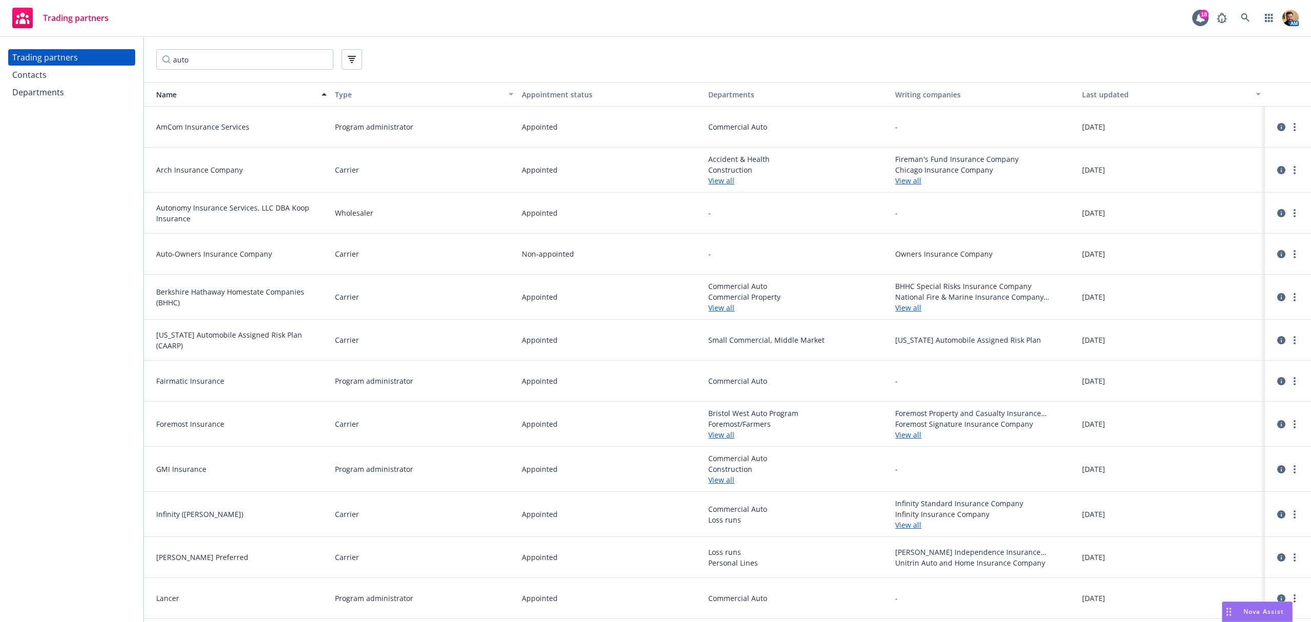
click at [708, 181] on link "View all" at bounding box center [797, 180] width 179 height 11
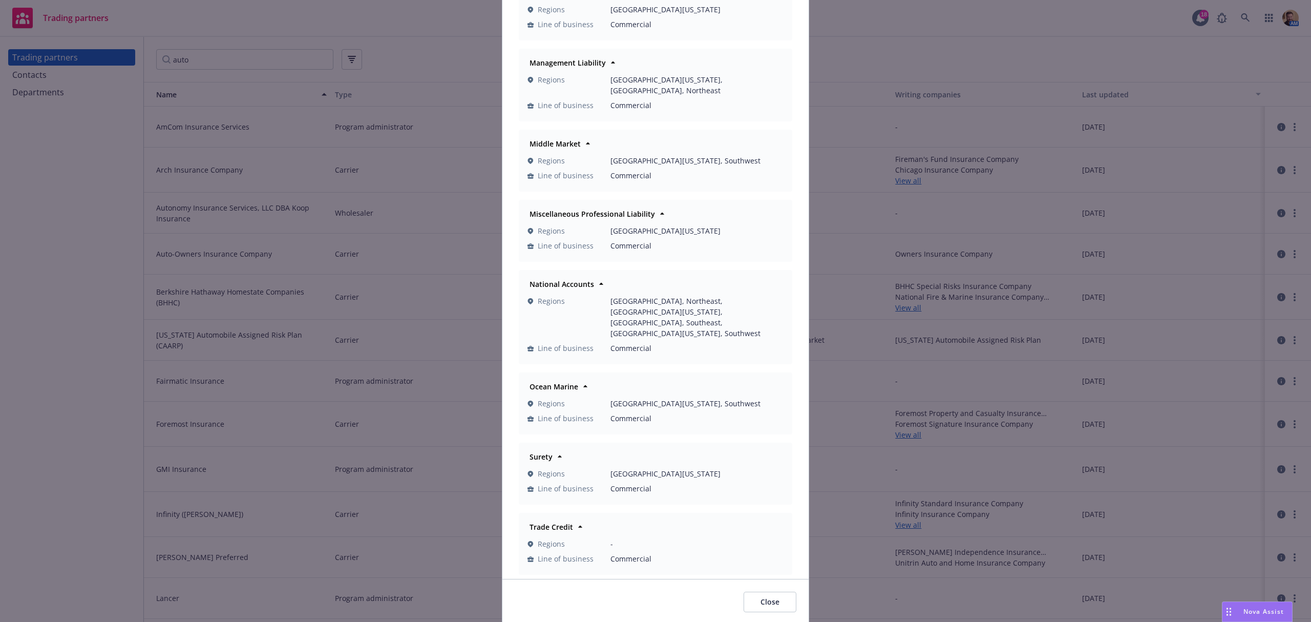
scroll to position [396, 0]
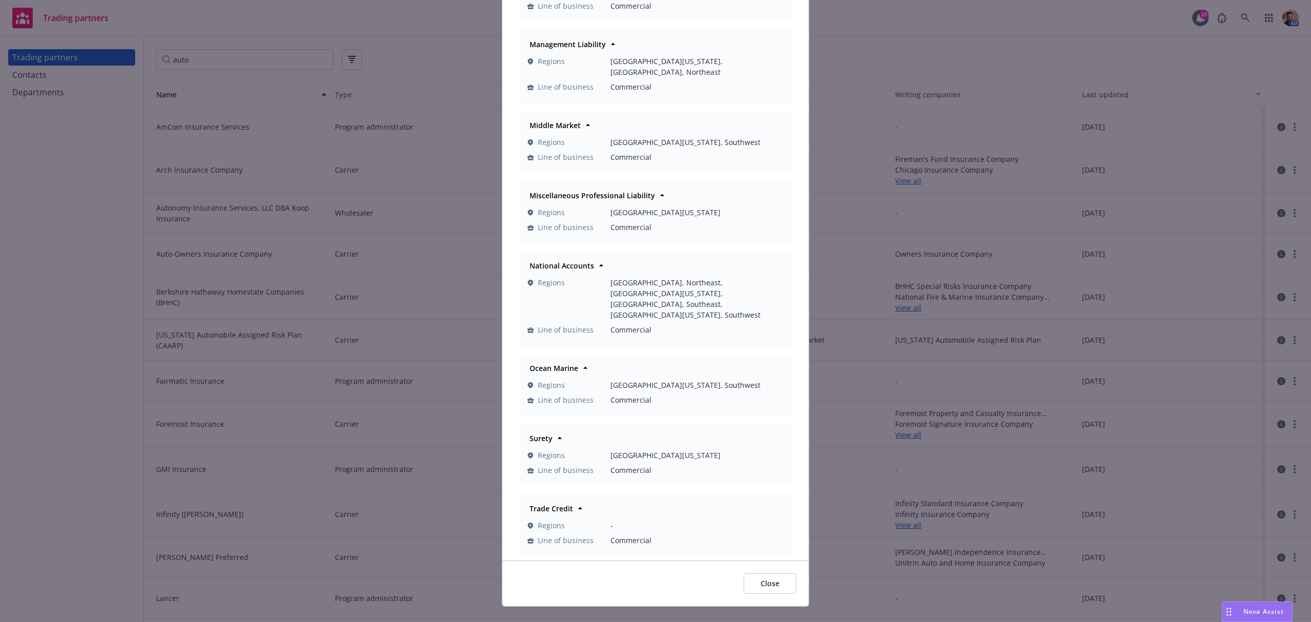
drag, startPoint x: 895, startPoint y: 51, endPoint x: 888, endPoint y: 54, distance: 8.1
click at [895, 51] on div "Departments Accident & Health Regions [GEOGRAPHIC_DATA][US_STATE] Line of busin…" at bounding box center [655, 311] width 1311 height 622
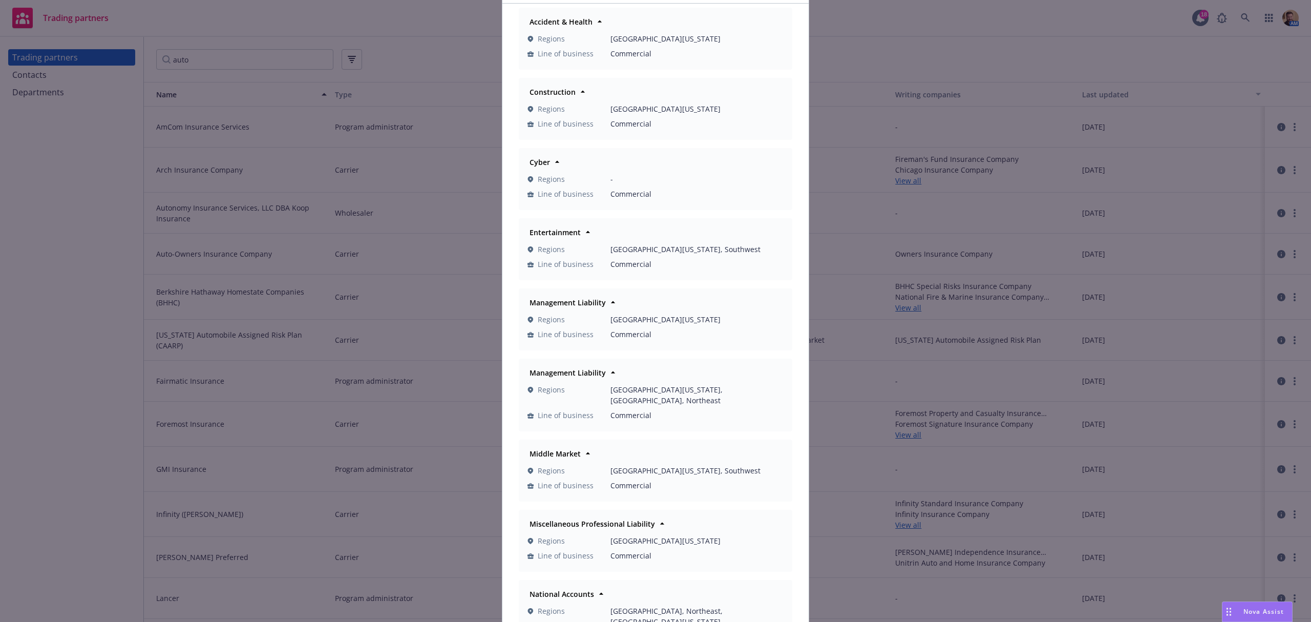
scroll to position [0, 0]
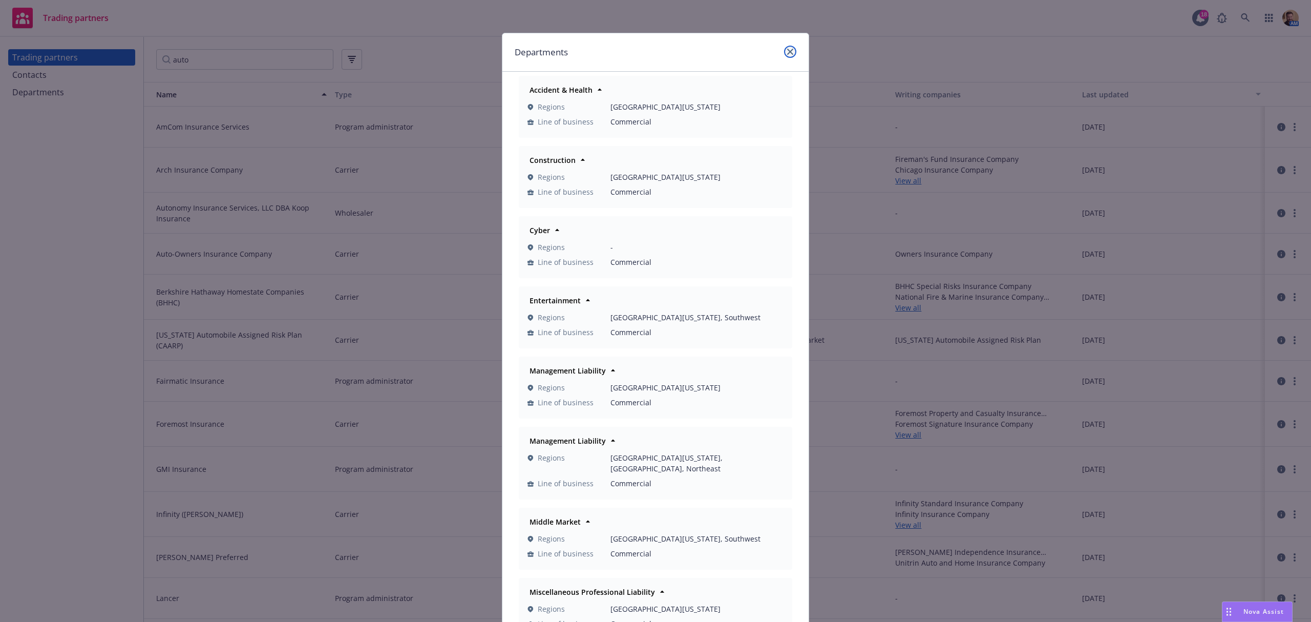
click at [787, 50] on icon "close" at bounding box center [790, 52] width 6 height 6
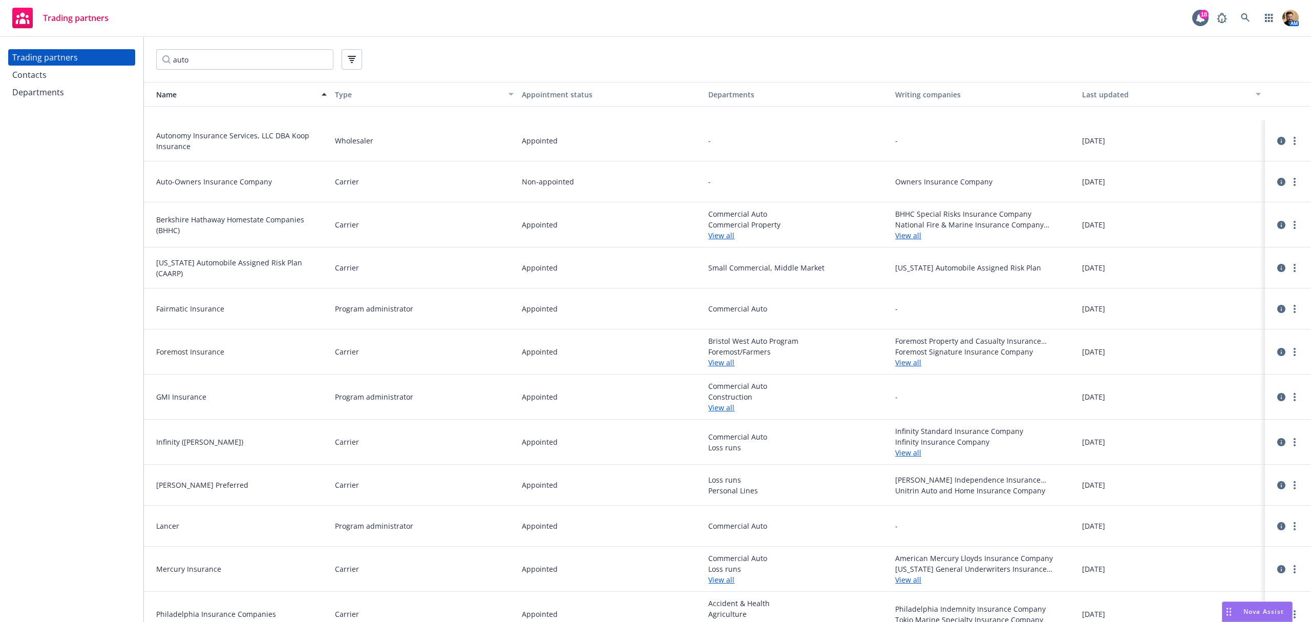
scroll to position [136, 0]
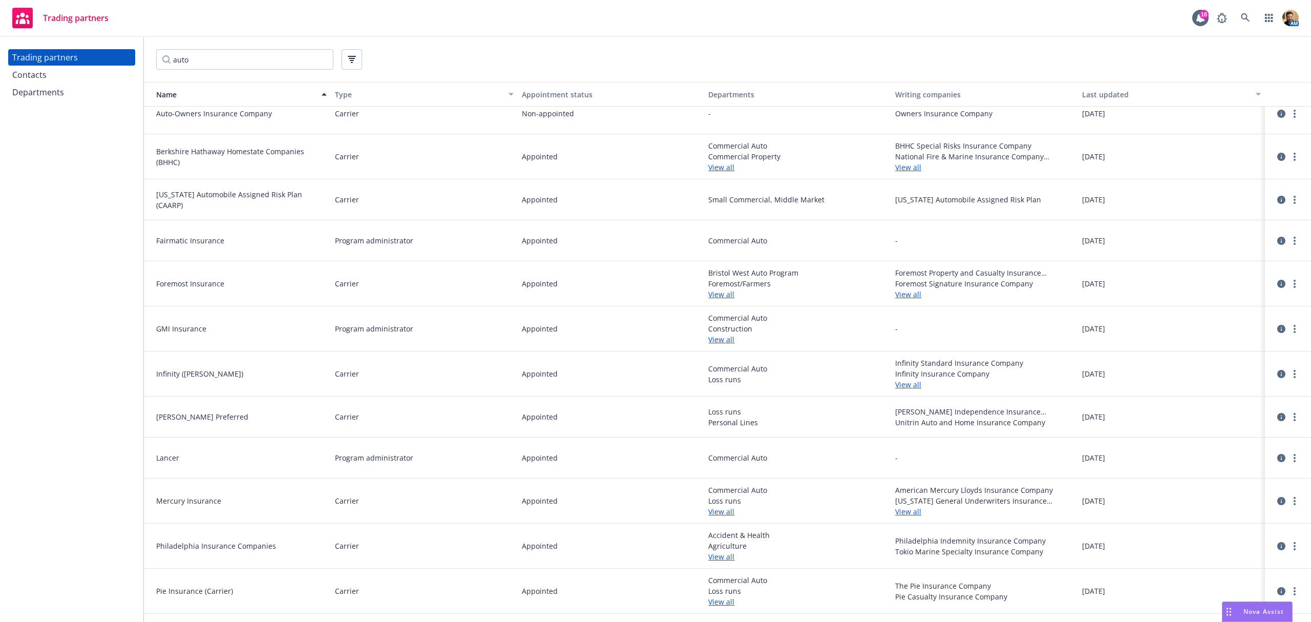
click at [724, 293] on link "View all" at bounding box center [797, 294] width 179 height 11
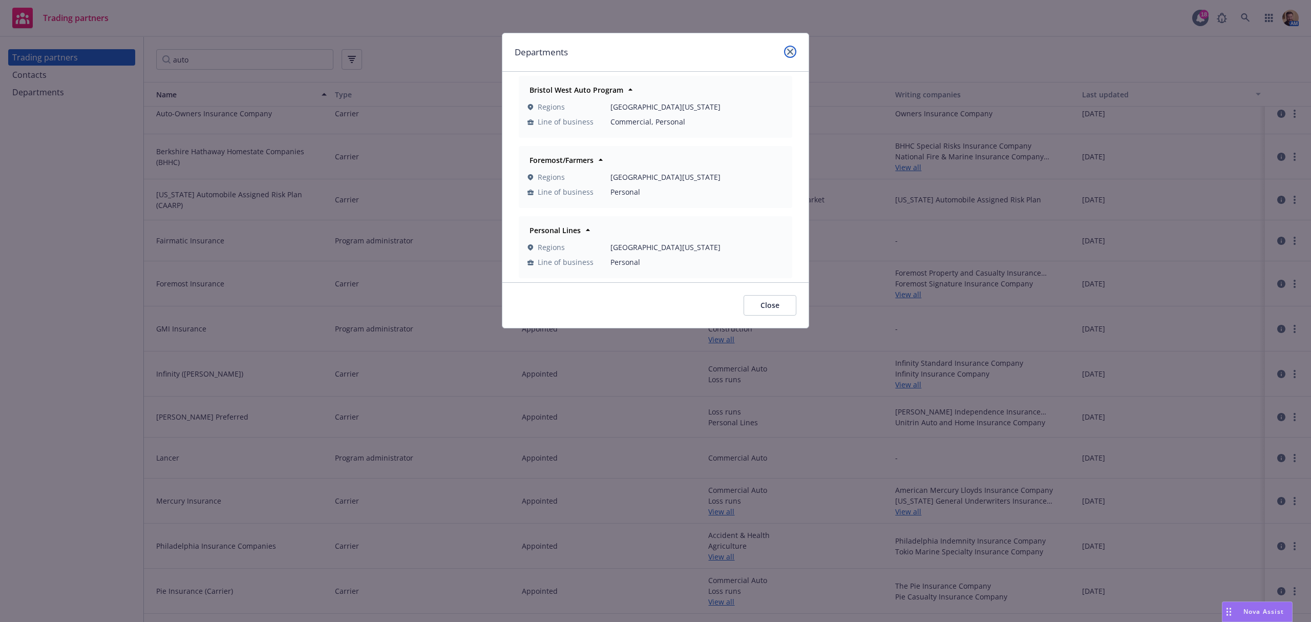
click at [788, 49] on icon "close" at bounding box center [790, 52] width 6 height 6
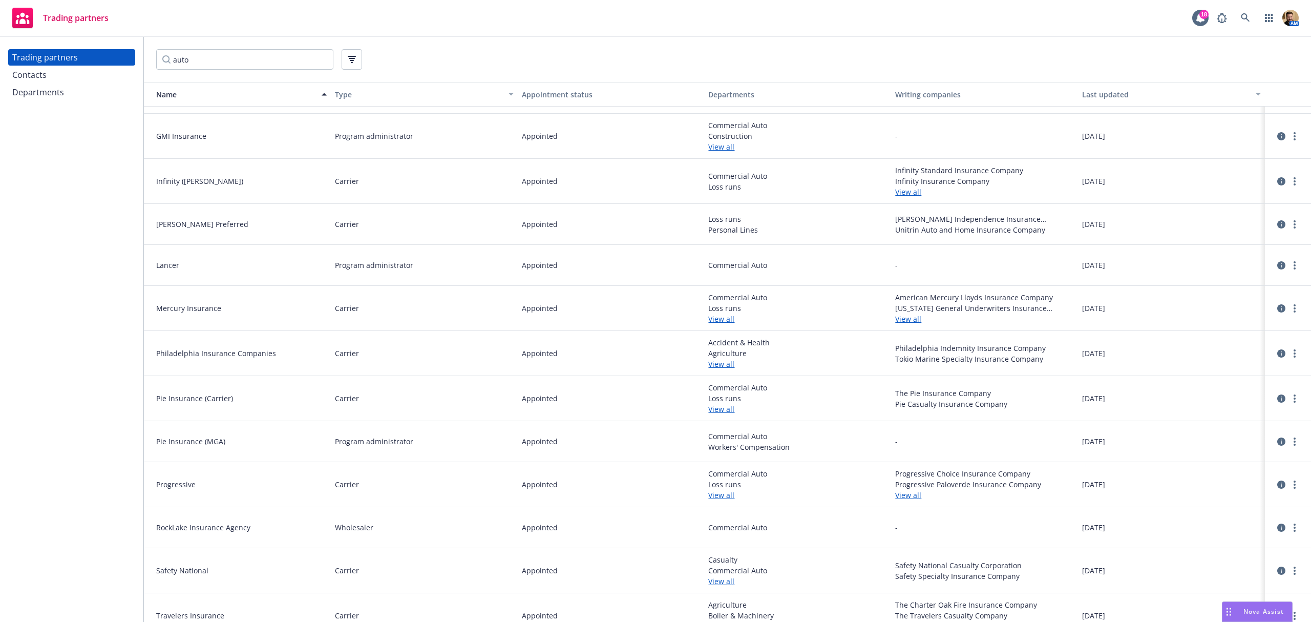
scroll to position [342, 0]
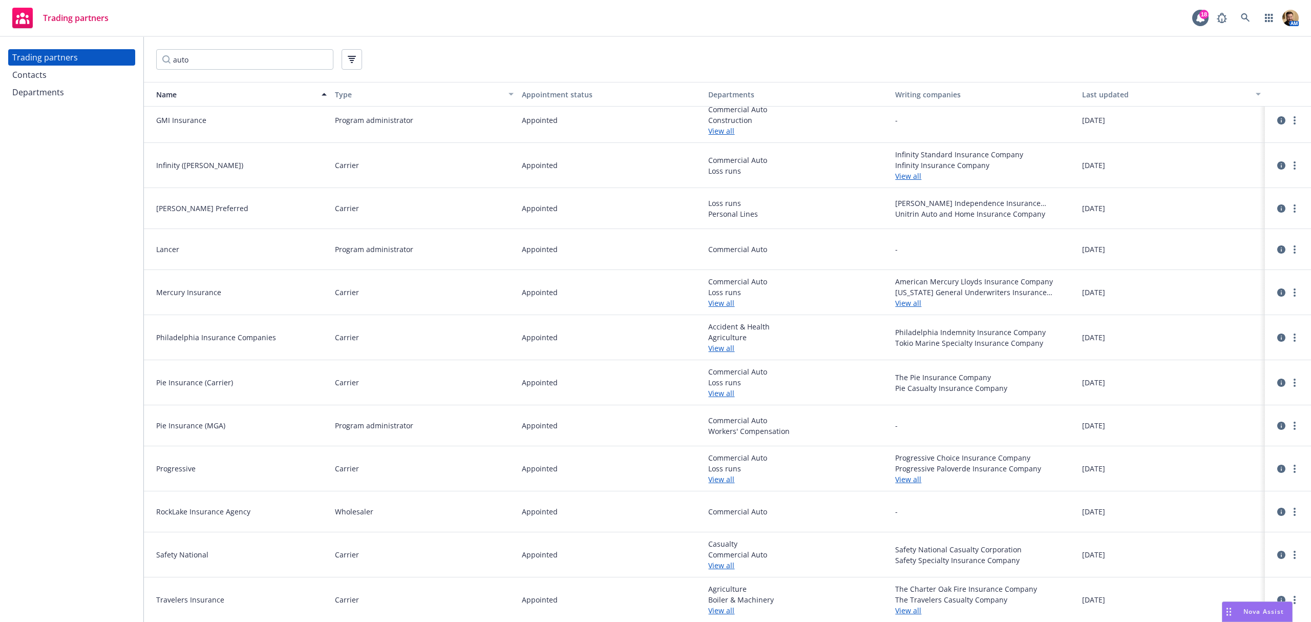
click at [719, 614] on link "View all" at bounding box center [797, 610] width 179 height 11
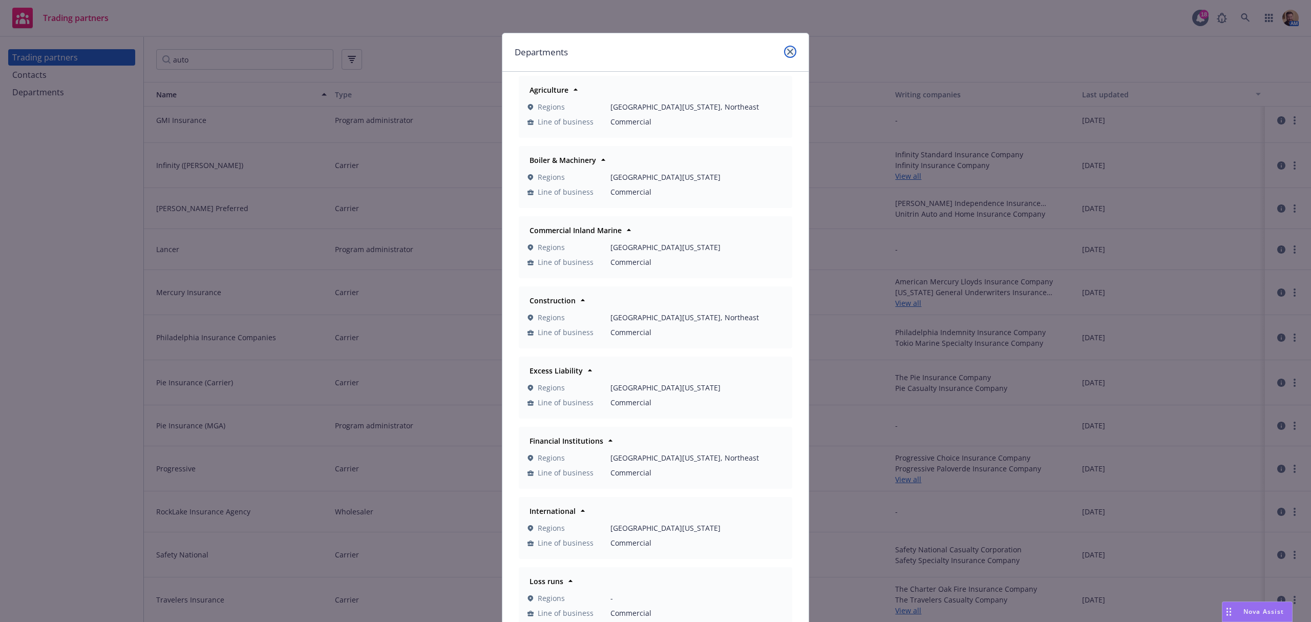
click at [787, 51] on icon "close" at bounding box center [790, 52] width 6 height 6
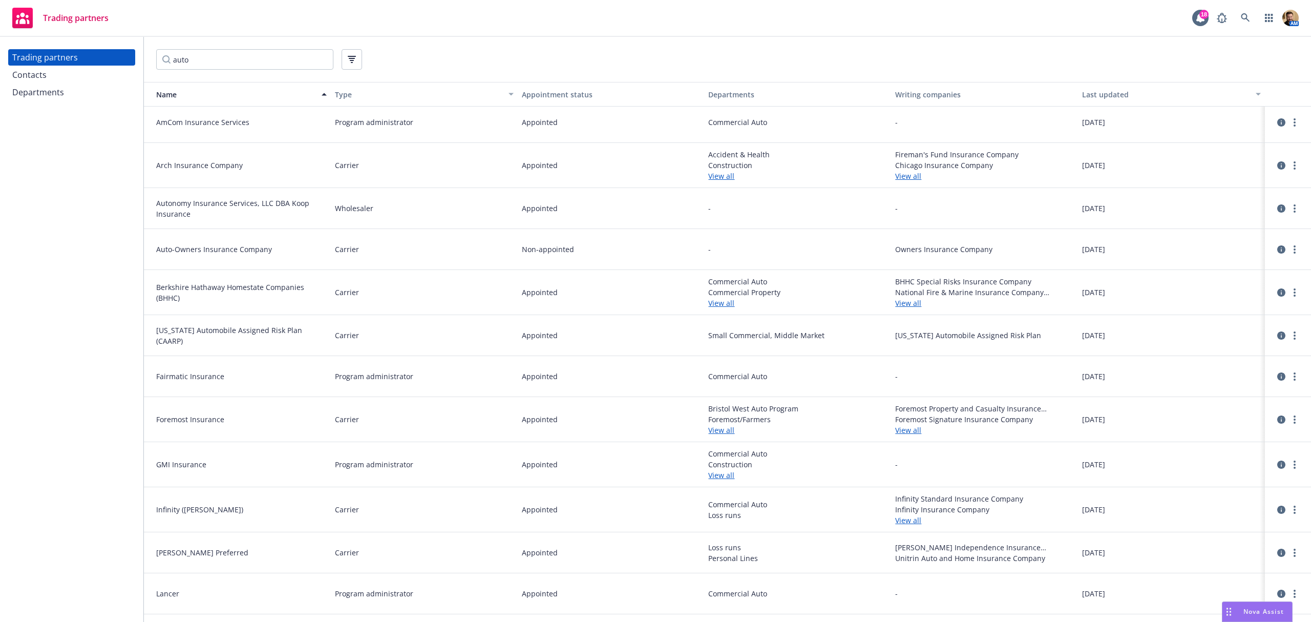
scroll to position [0, 0]
